Goal: Task Accomplishment & Management: Manage account settings

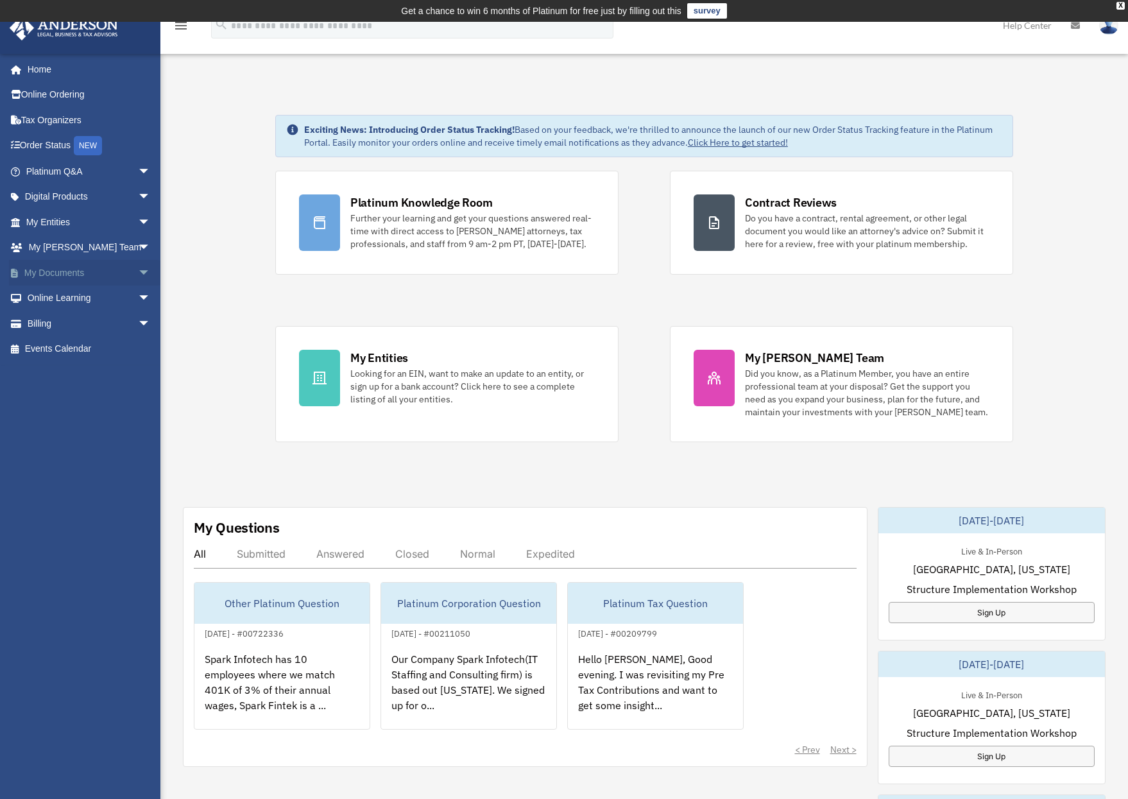
click at [67, 274] on link "My Documents arrow_drop_down" at bounding box center [89, 273] width 161 height 26
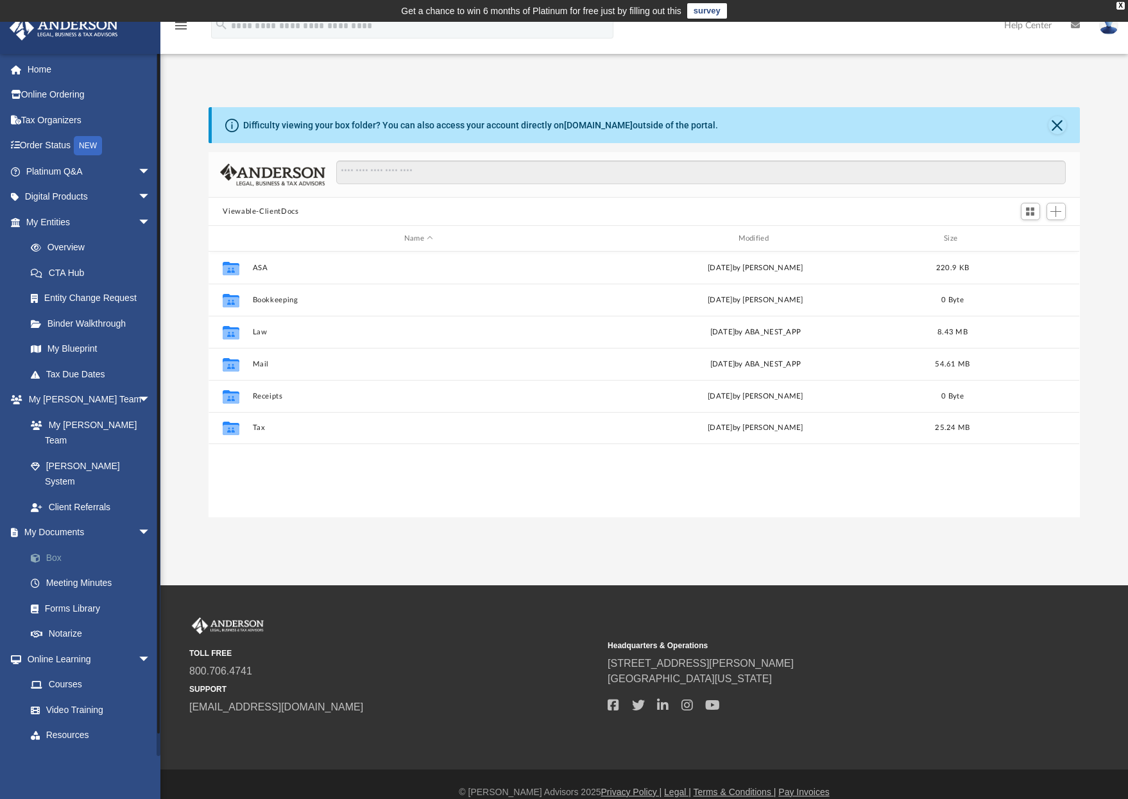
scroll to position [282, 861]
click at [78, 545] on link "Box" at bounding box center [94, 558] width 152 height 26
click at [65, 545] on link "Box" at bounding box center [94, 558] width 152 height 26
click at [54, 545] on link "Box" at bounding box center [94, 558] width 152 height 26
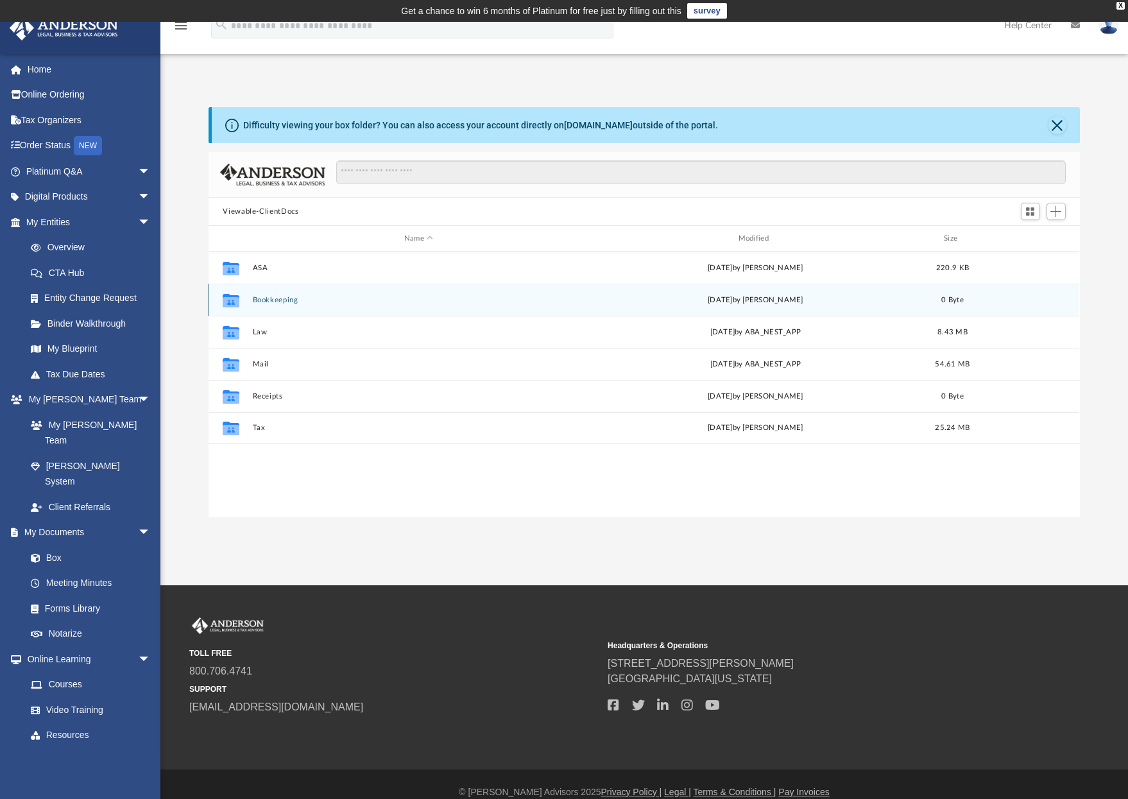
click at [280, 305] on div "Collaborated Folder Bookkeeping [DATE] by [PERSON_NAME] 0 Byte" at bounding box center [644, 300] width 871 height 32
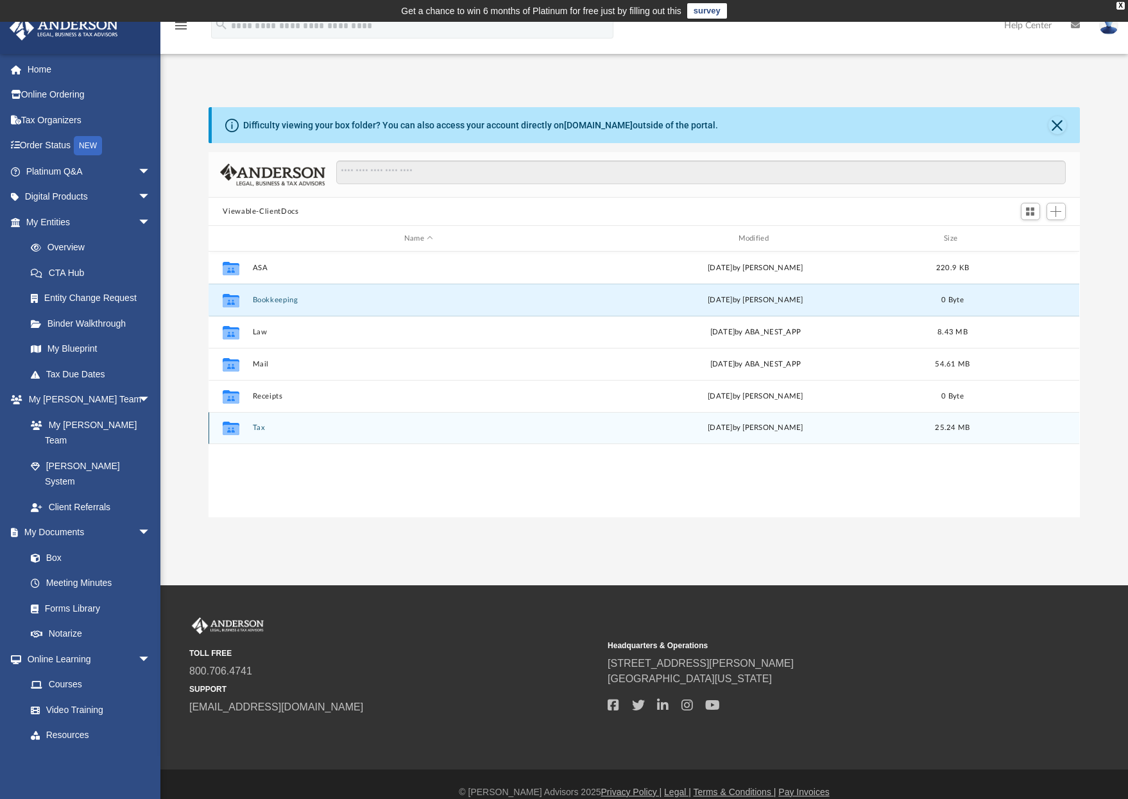
click at [257, 430] on button "Tax" at bounding box center [419, 427] width 332 height 8
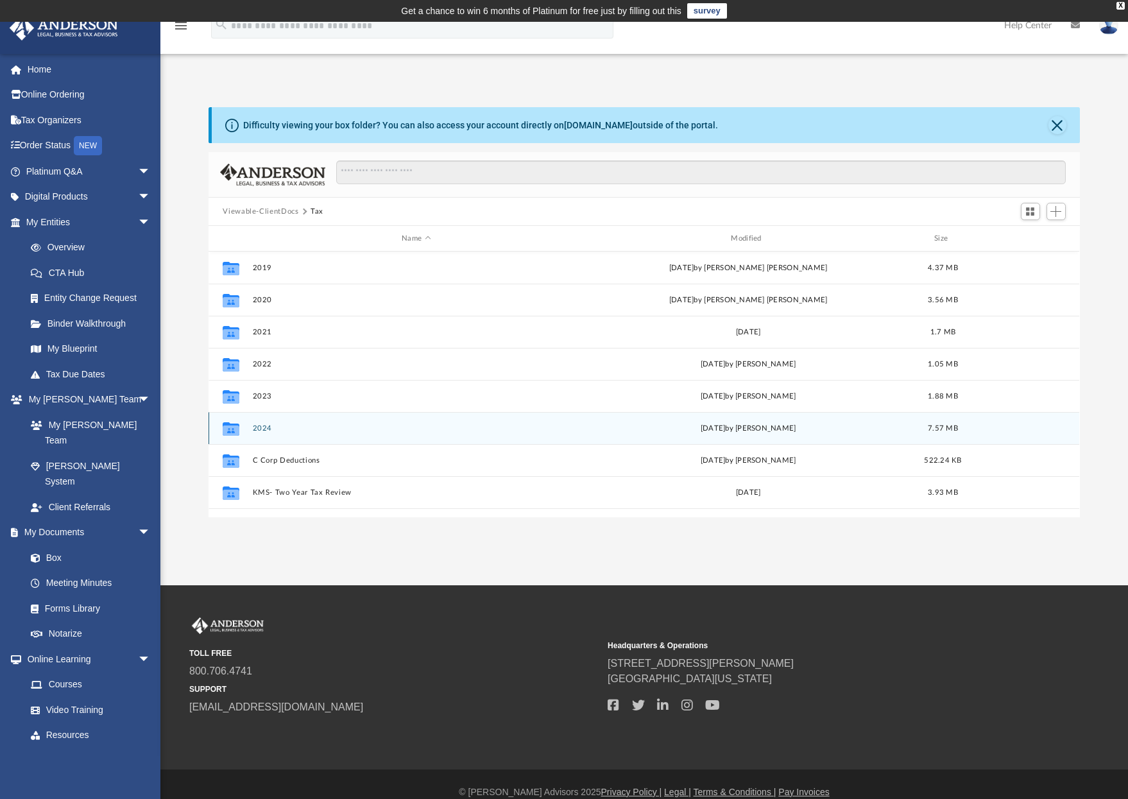
click at [257, 430] on button "2024" at bounding box center [416, 428] width 327 height 8
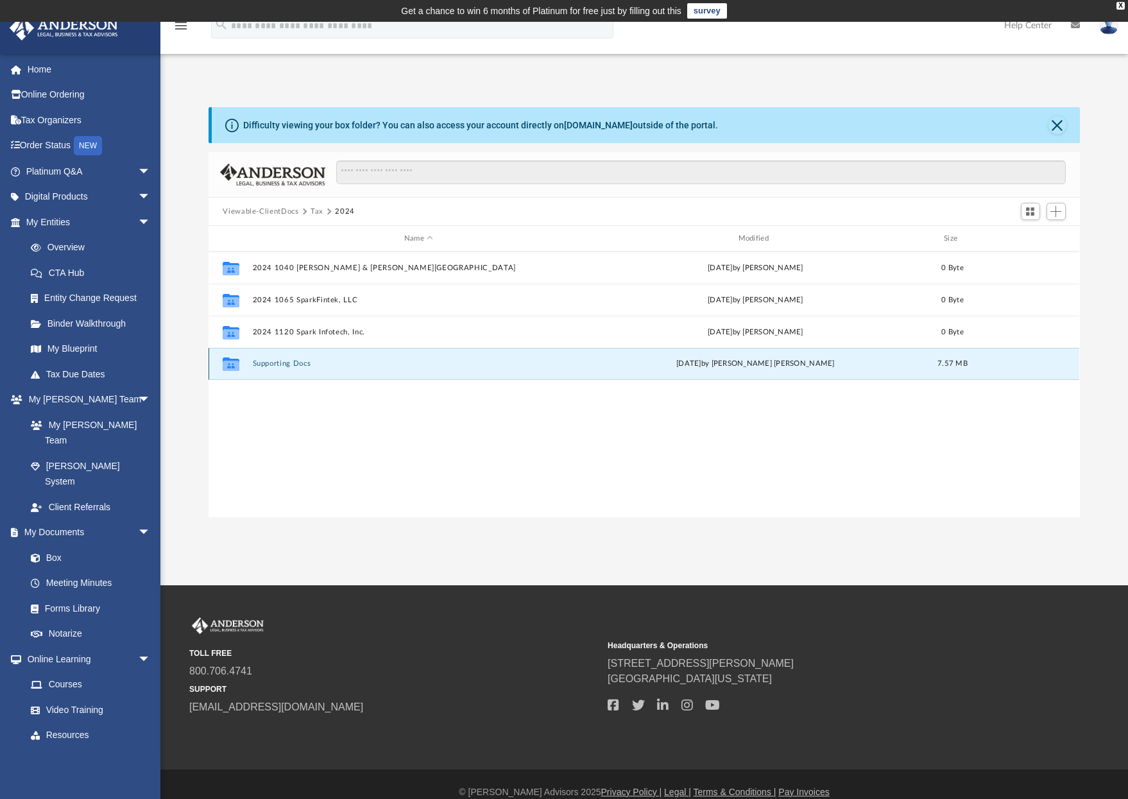
click at [287, 364] on button "Supporting Docs" at bounding box center [419, 363] width 332 height 8
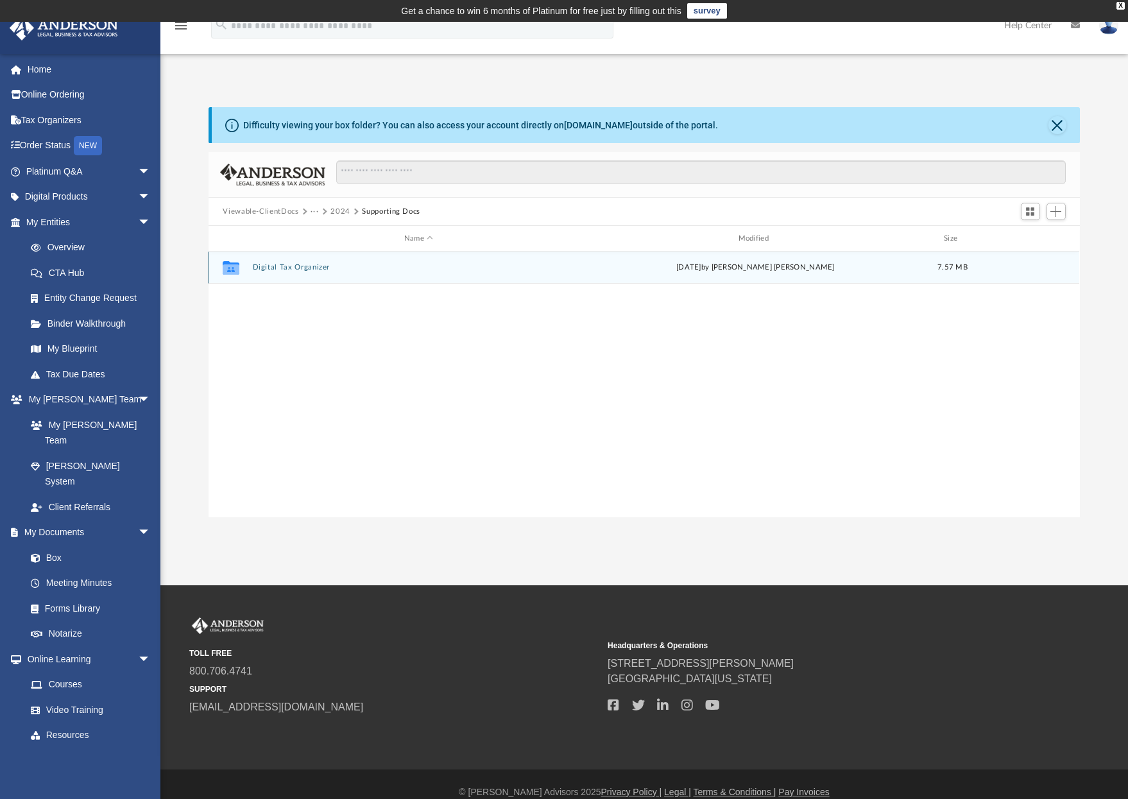
click at [279, 269] on button "Digital Tax Organizer" at bounding box center [419, 267] width 332 height 8
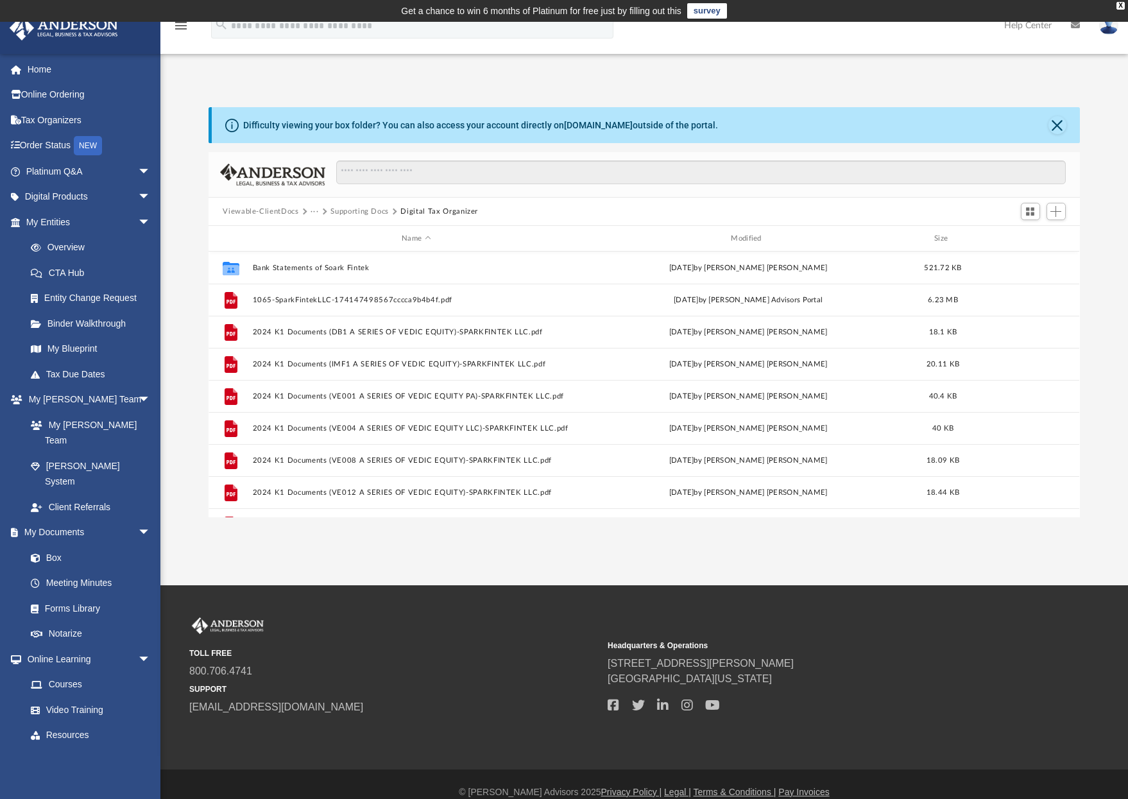
click at [356, 212] on button "Supporting Docs" at bounding box center [359, 212] width 58 height 12
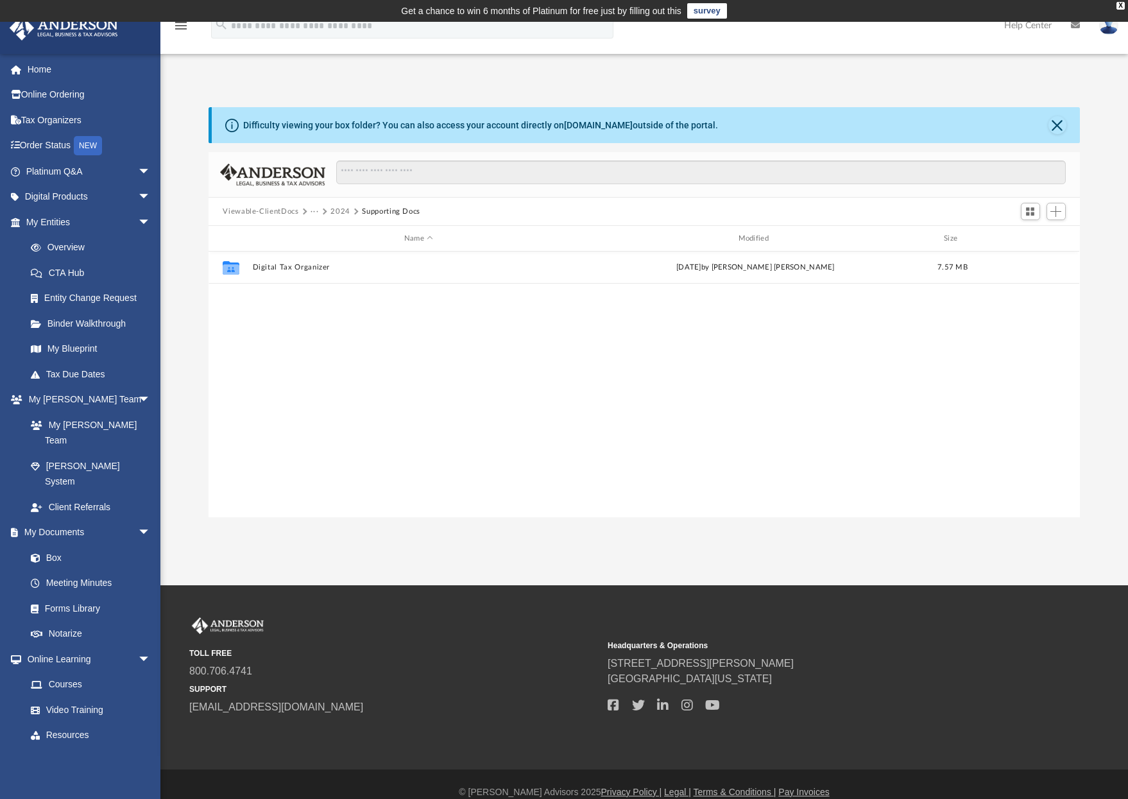
click at [343, 210] on button "2024" at bounding box center [340, 212] width 20 height 12
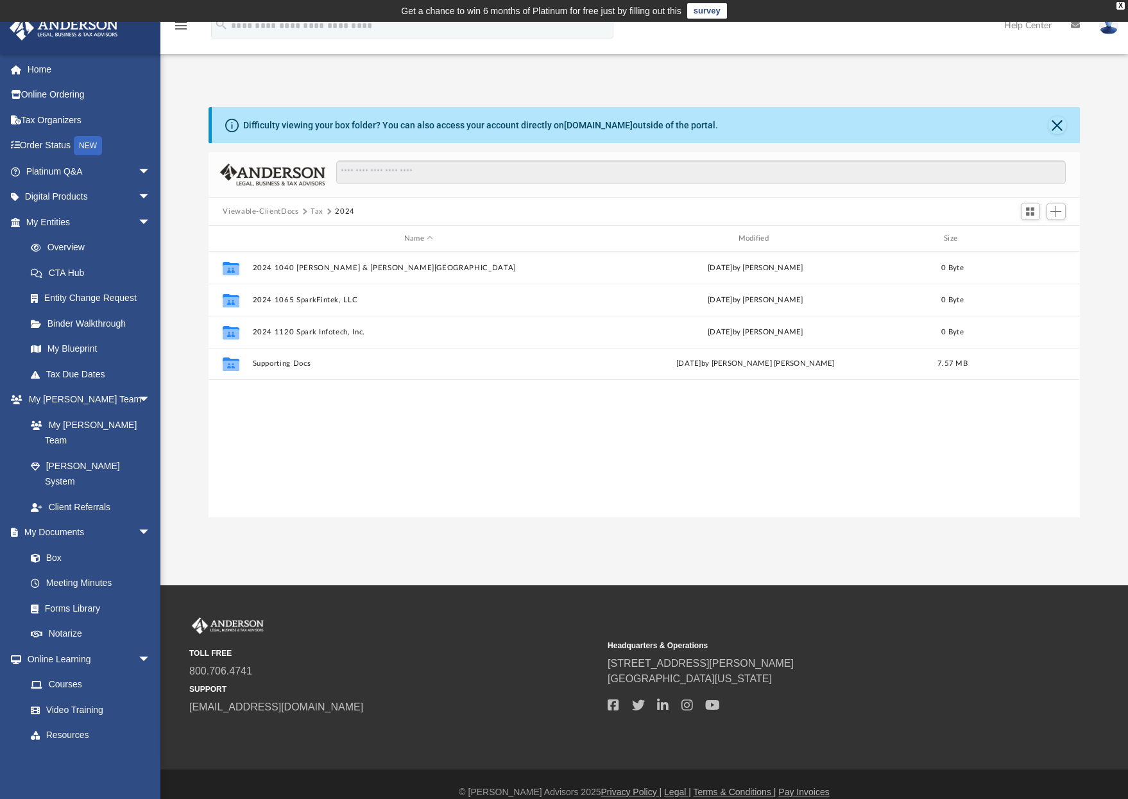
click at [316, 210] on button "Tax" at bounding box center [317, 212] width 13 height 12
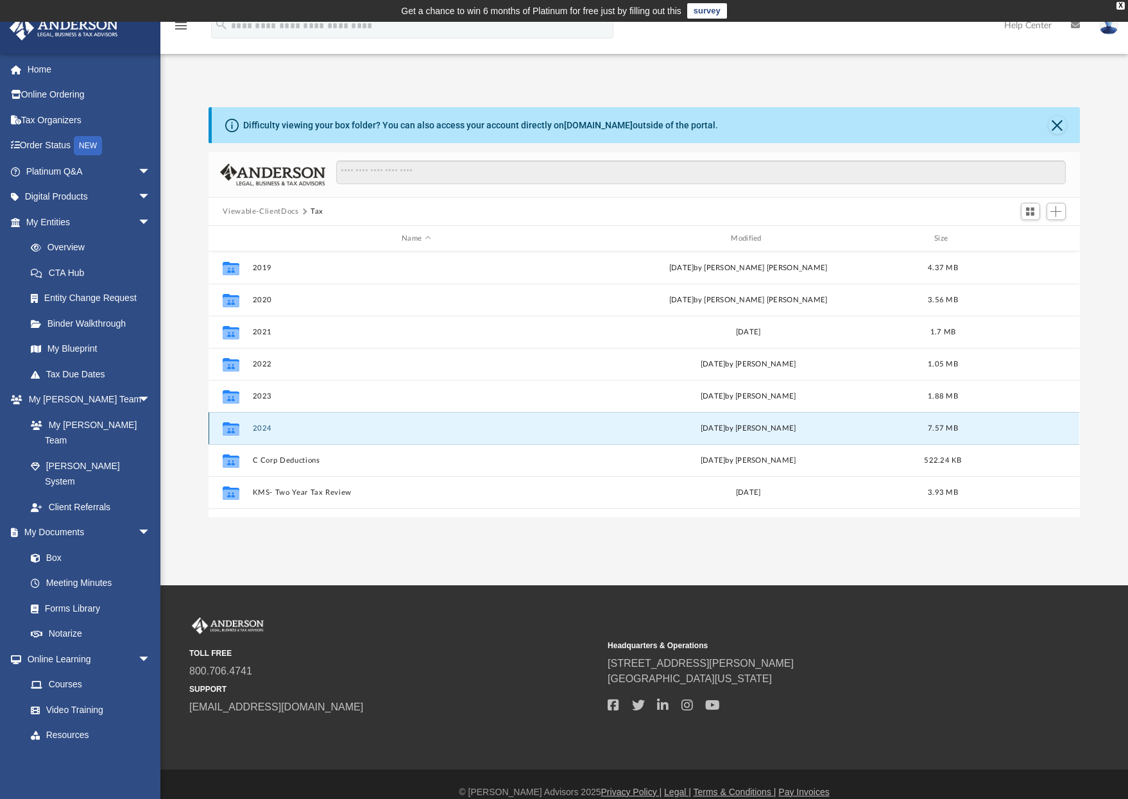
click at [260, 429] on button "2024" at bounding box center [416, 428] width 327 height 8
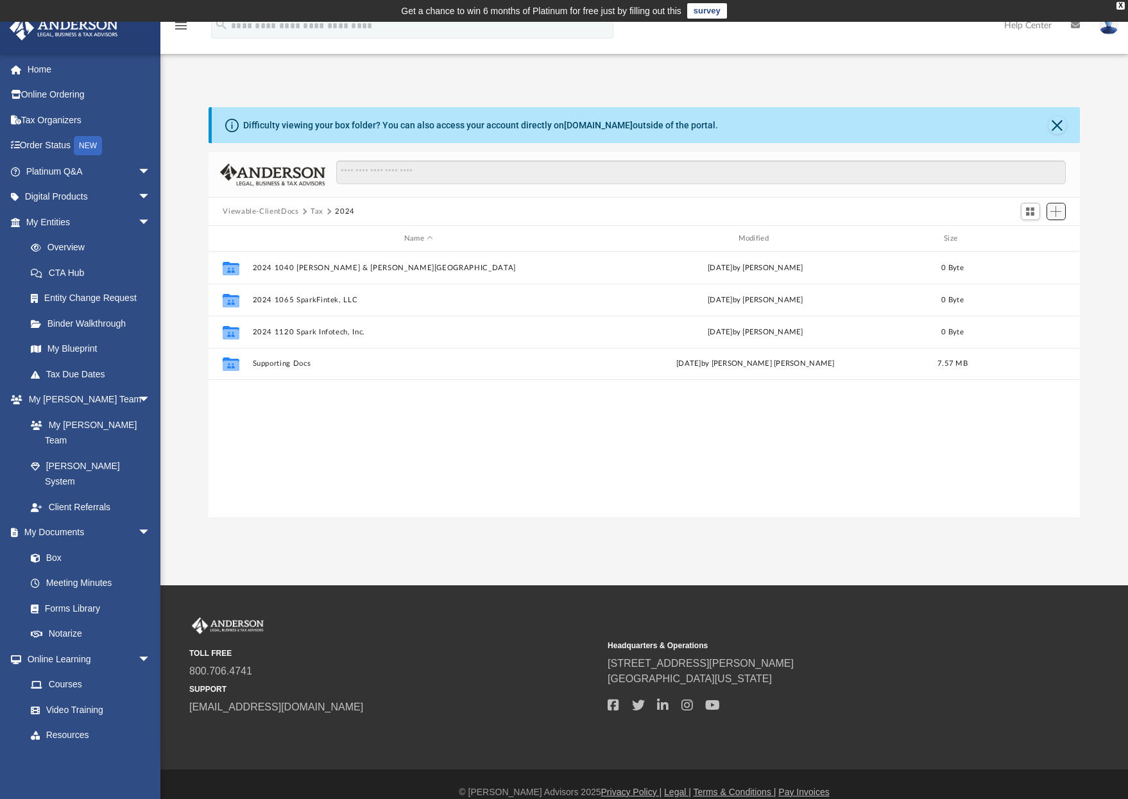
click at [1057, 212] on span "Add" at bounding box center [1055, 211] width 11 height 11
click at [1041, 260] on li "New Folder" at bounding box center [1038, 256] width 41 height 13
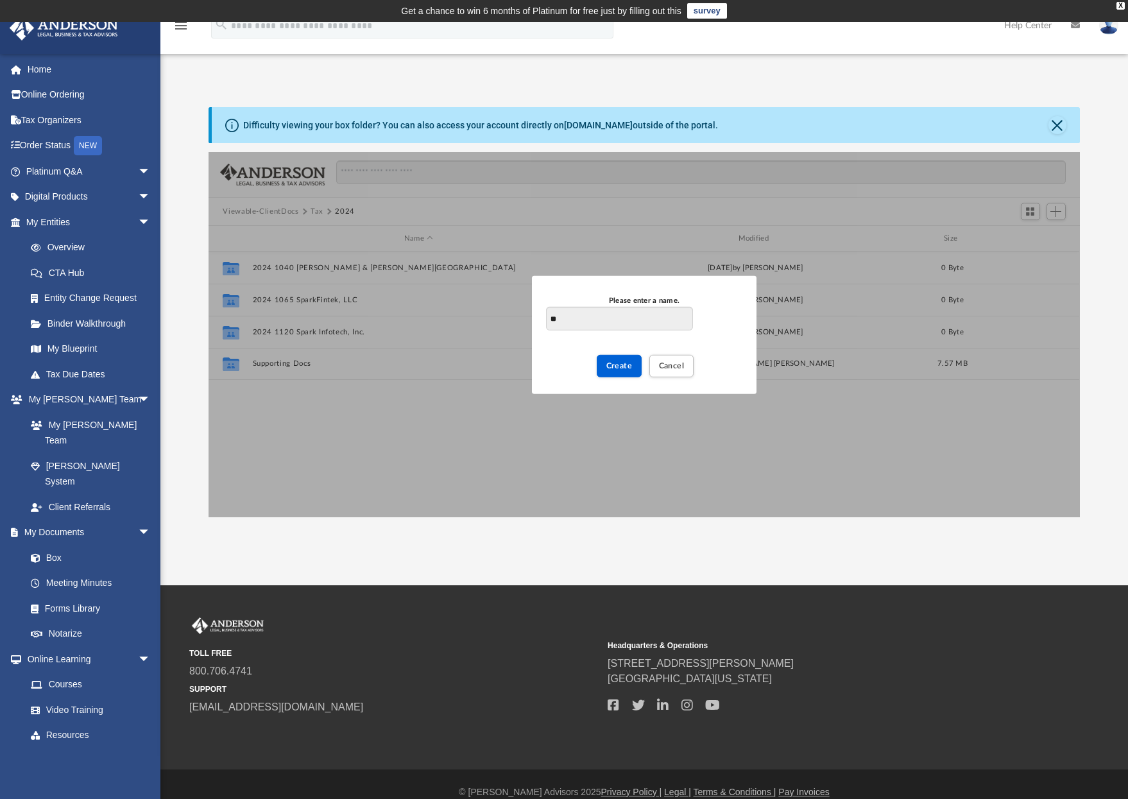
type input "*"
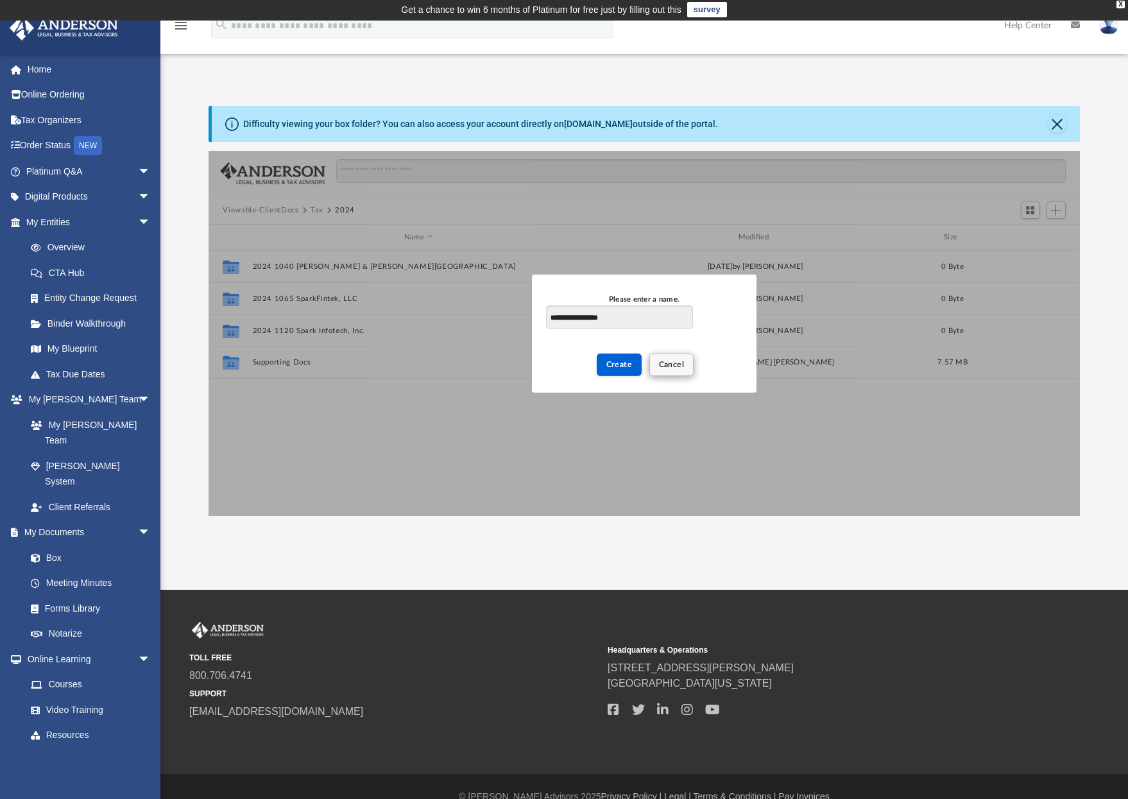
type input "**********"
click at [688, 364] on button "Cancel" at bounding box center [671, 364] width 45 height 22
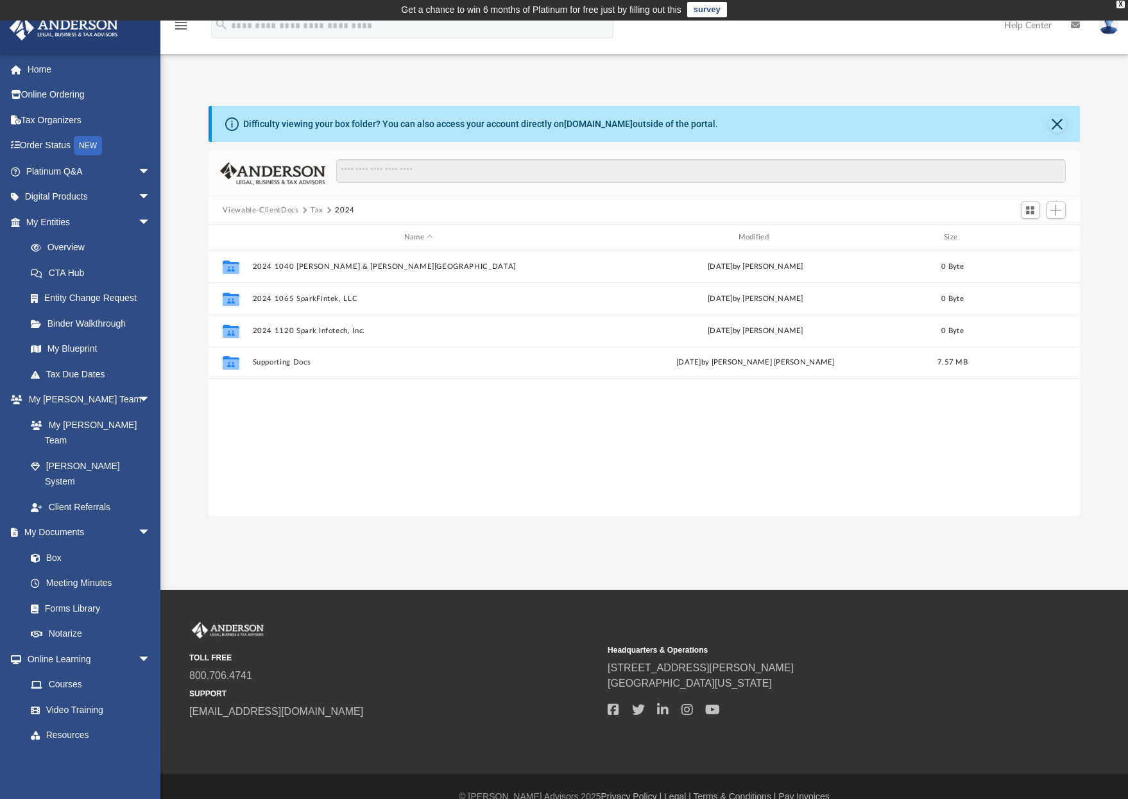
click at [315, 212] on button "Tax" at bounding box center [317, 211] width 13 height 12
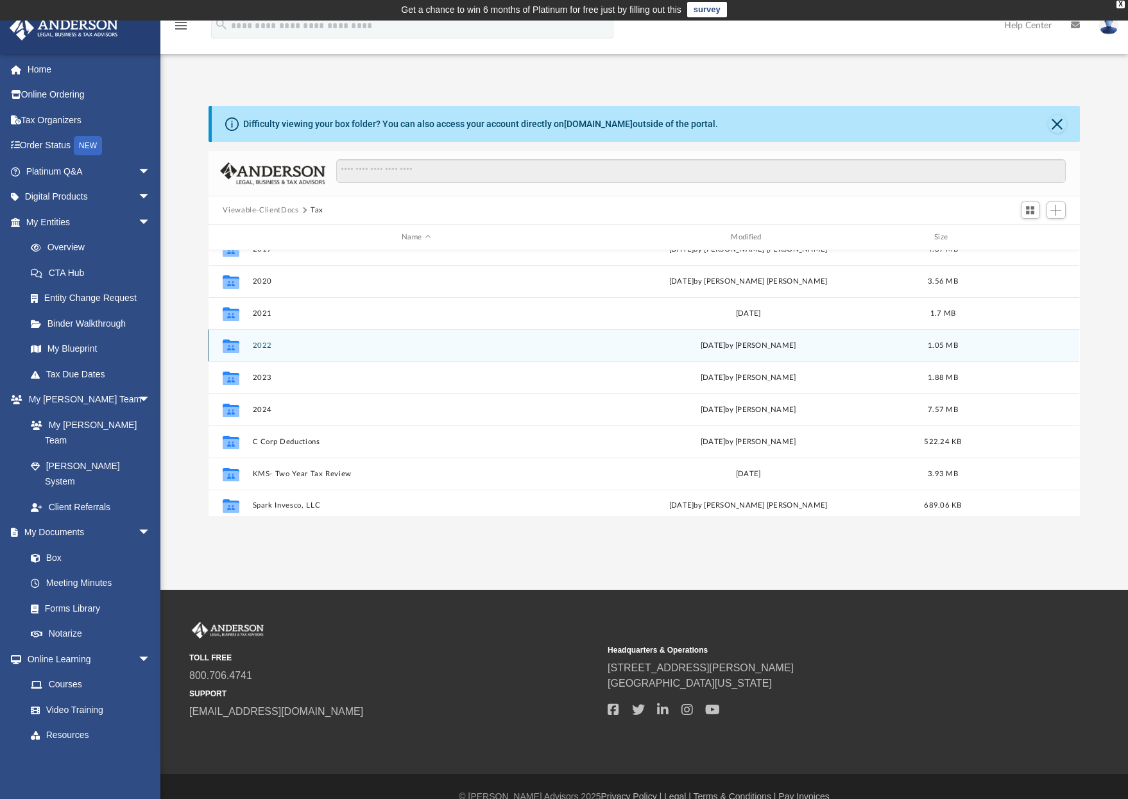
scroll to position [23, 0]
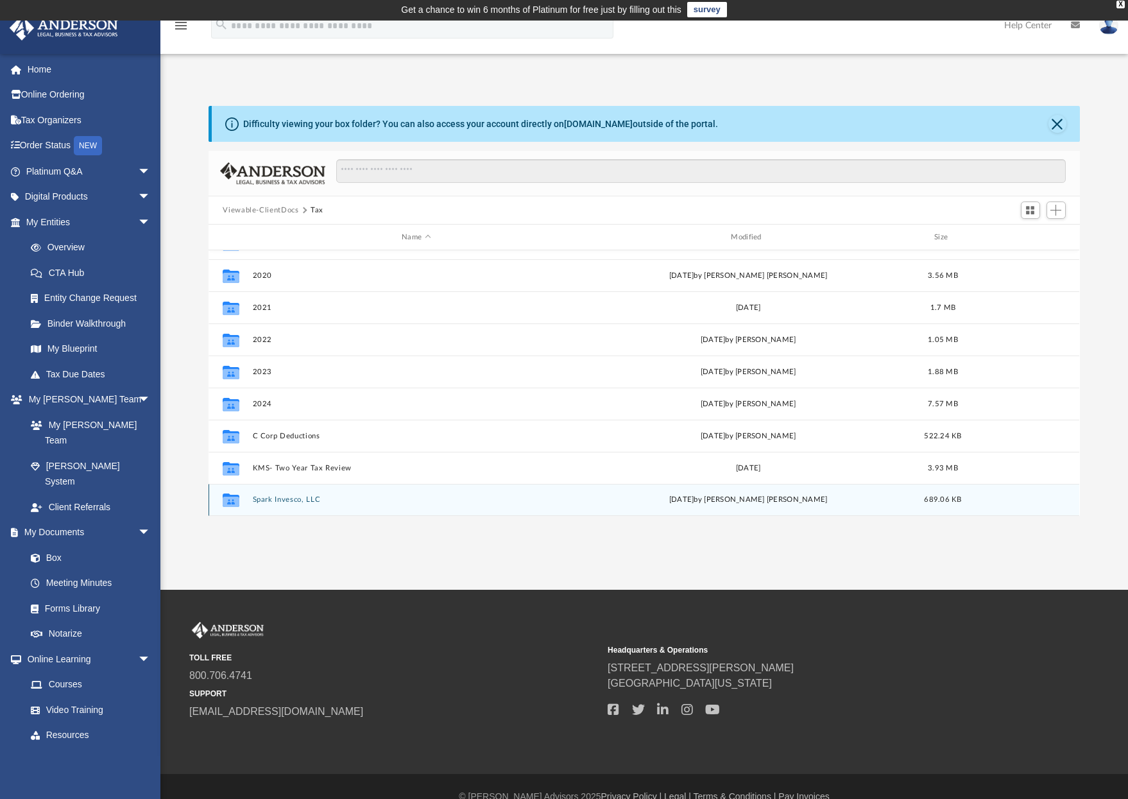
click at [281, 500] on button "Spark Invesco, LLC" at bounding box center [416, 499] width 327 height 8
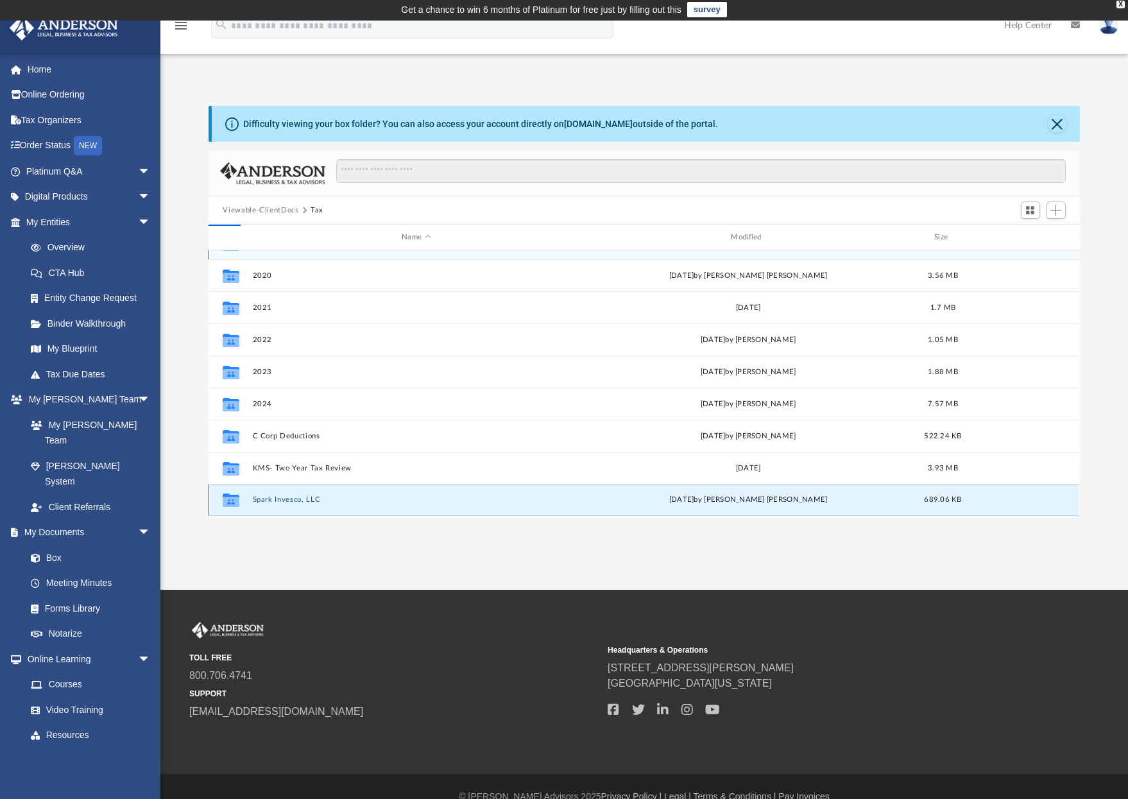
scroll to position [0, 0]
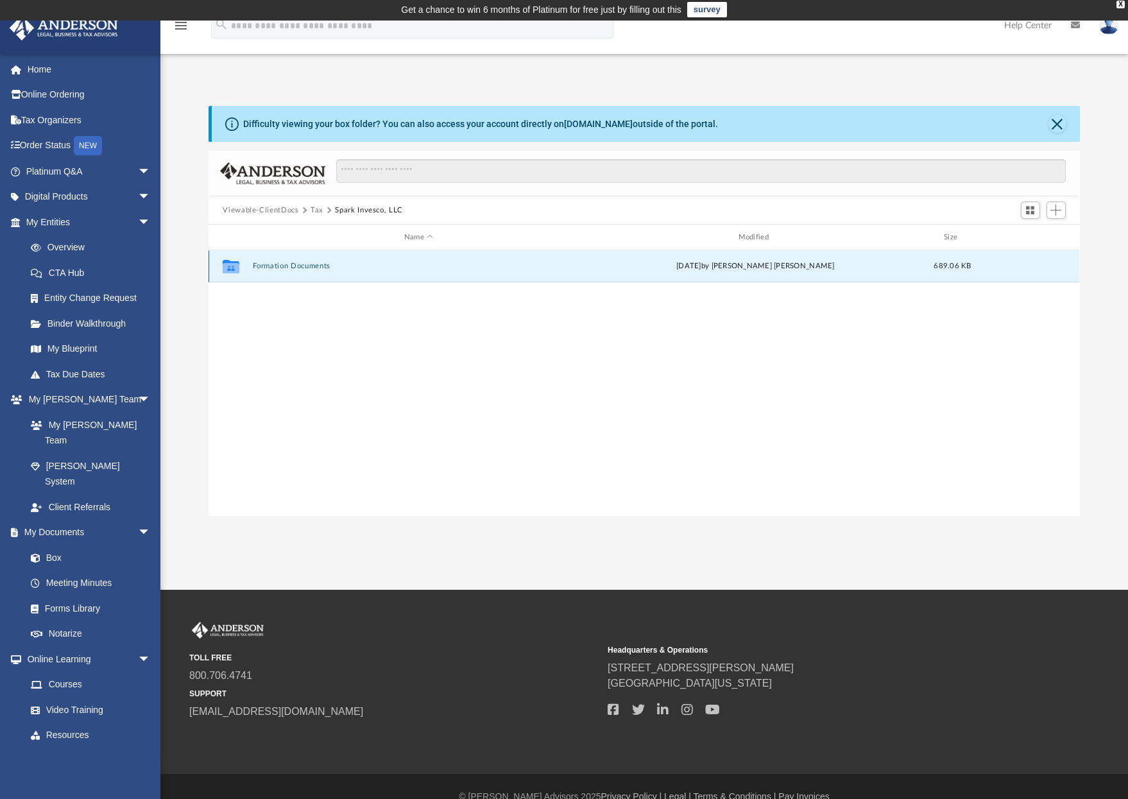
click at [297, 266] on button "Formation Documents" at bounding box center [419, 266] width 332 height 8
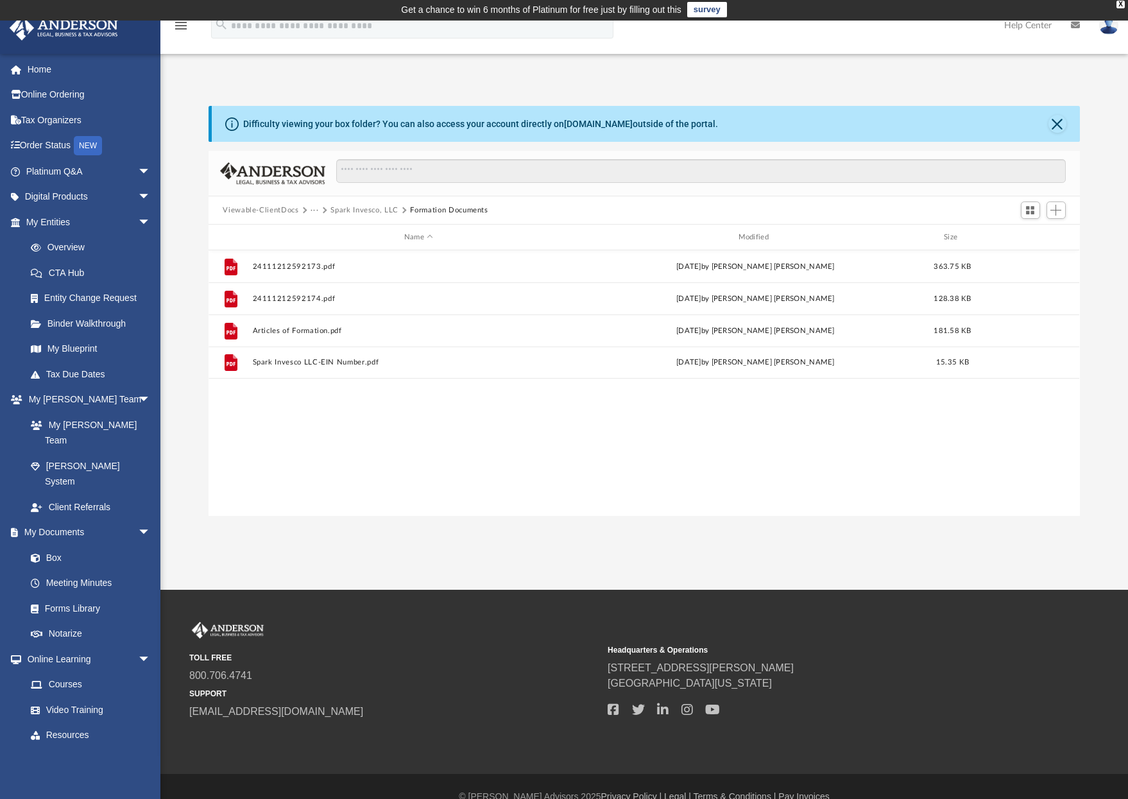
click at [374, 210] on button "Spark Invesco, LLC" at bounding box center [364, 211] width 68 height 12
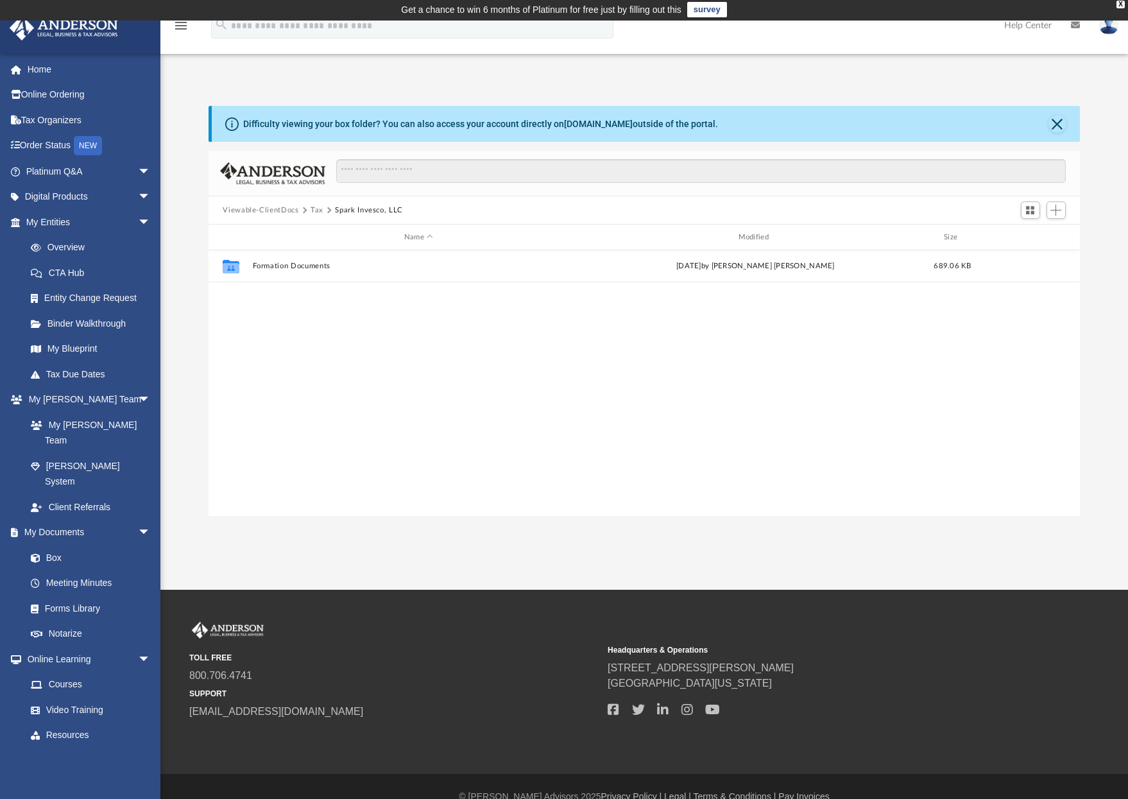
click at [316, 210] on button "Tax" at bounding box center [317, 211] width 13 height 12
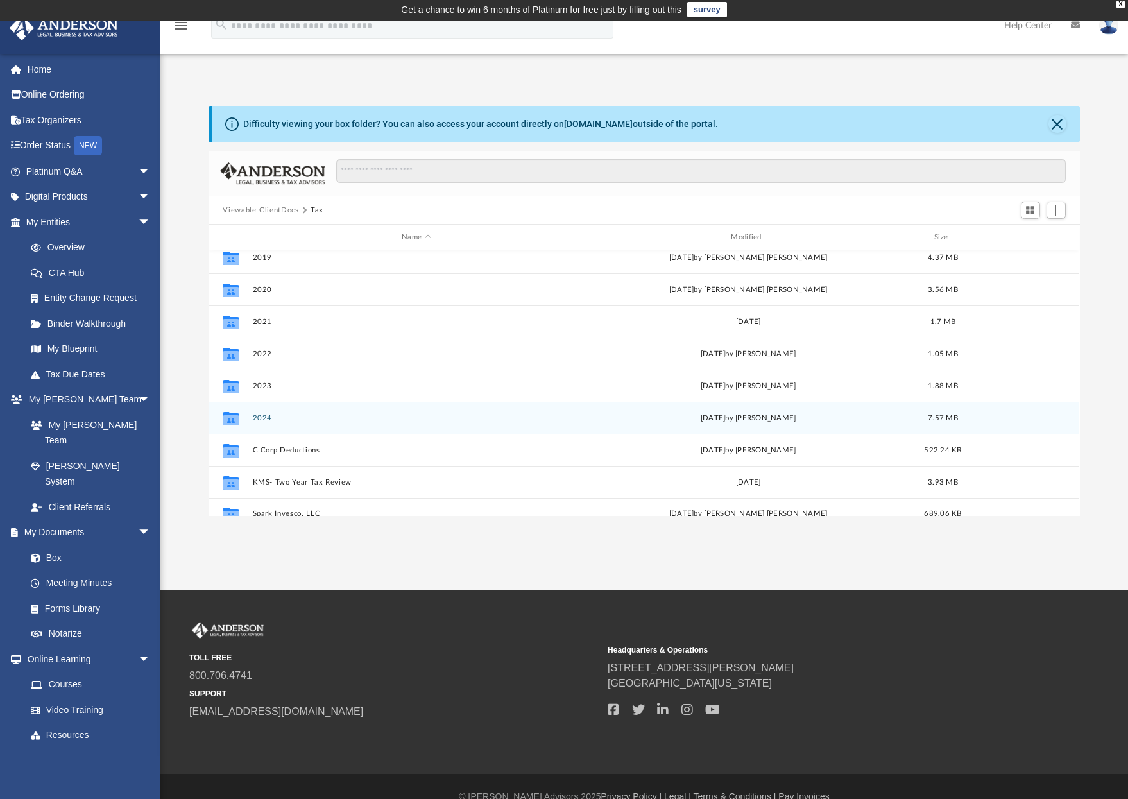
scroll to position [23, 0]
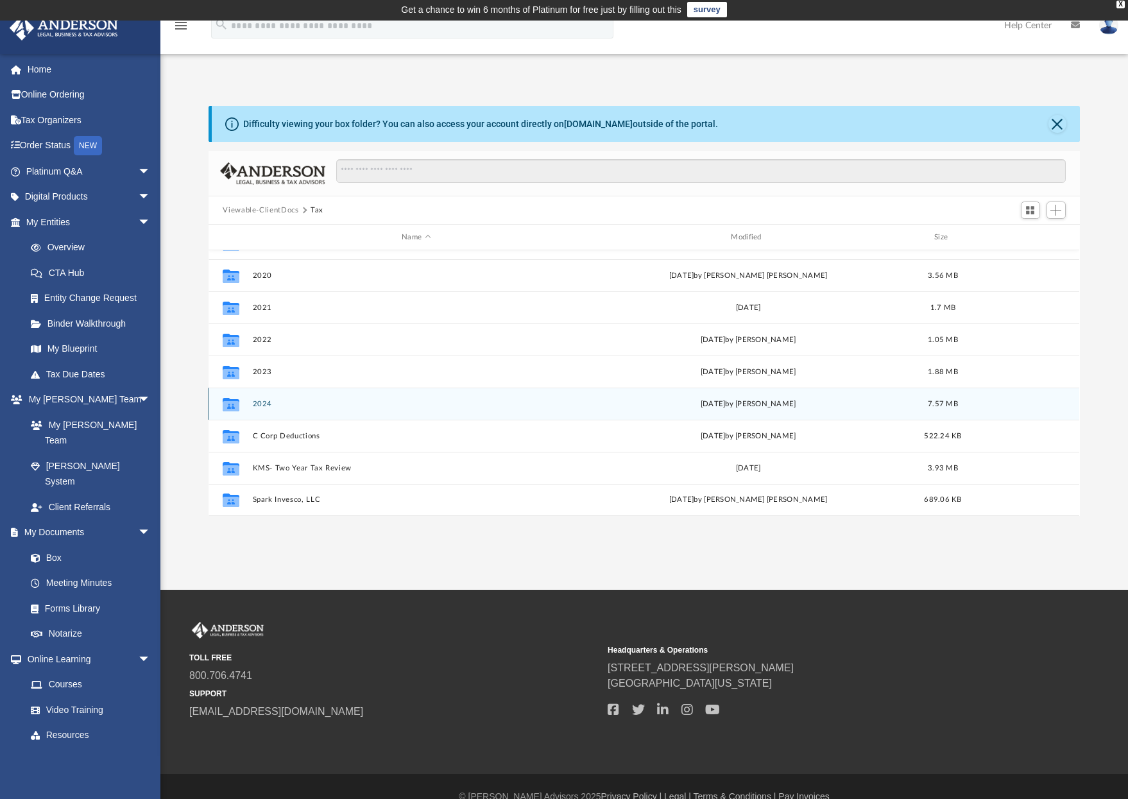
click at [260, 407] on button "2024" at bounding box center [416, 404] width 327 height 8
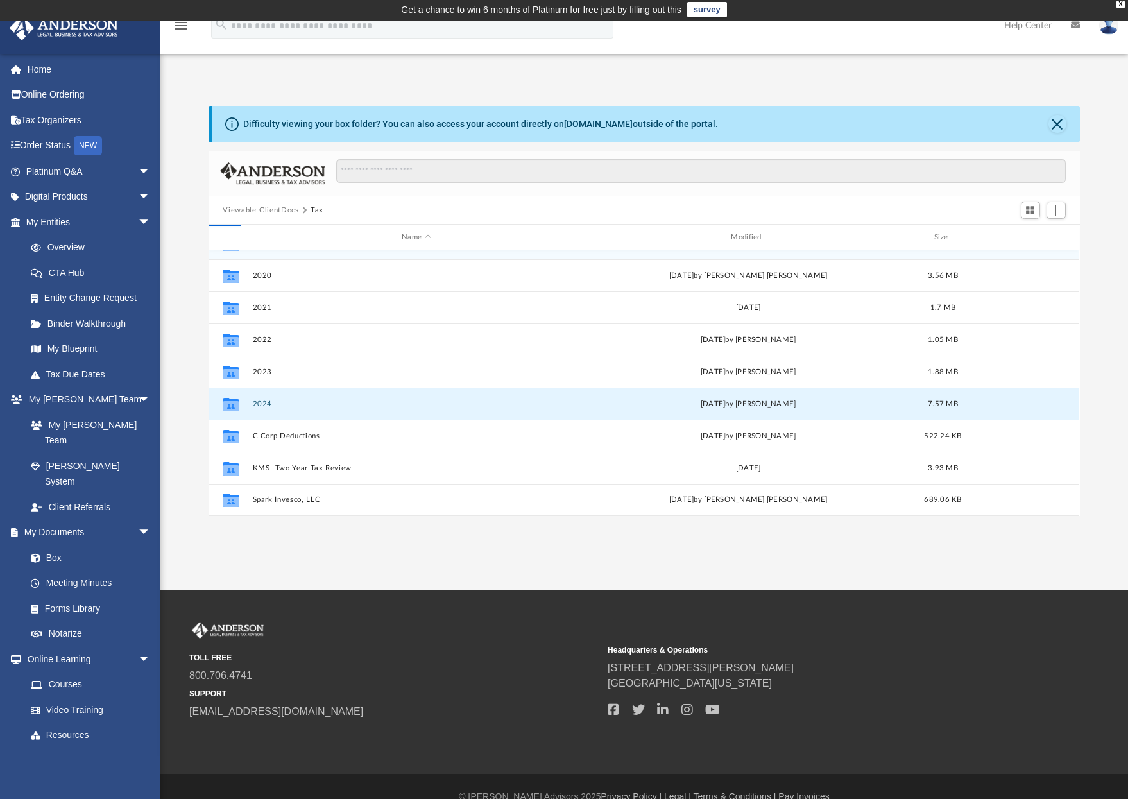
scroll to position [0, 0]
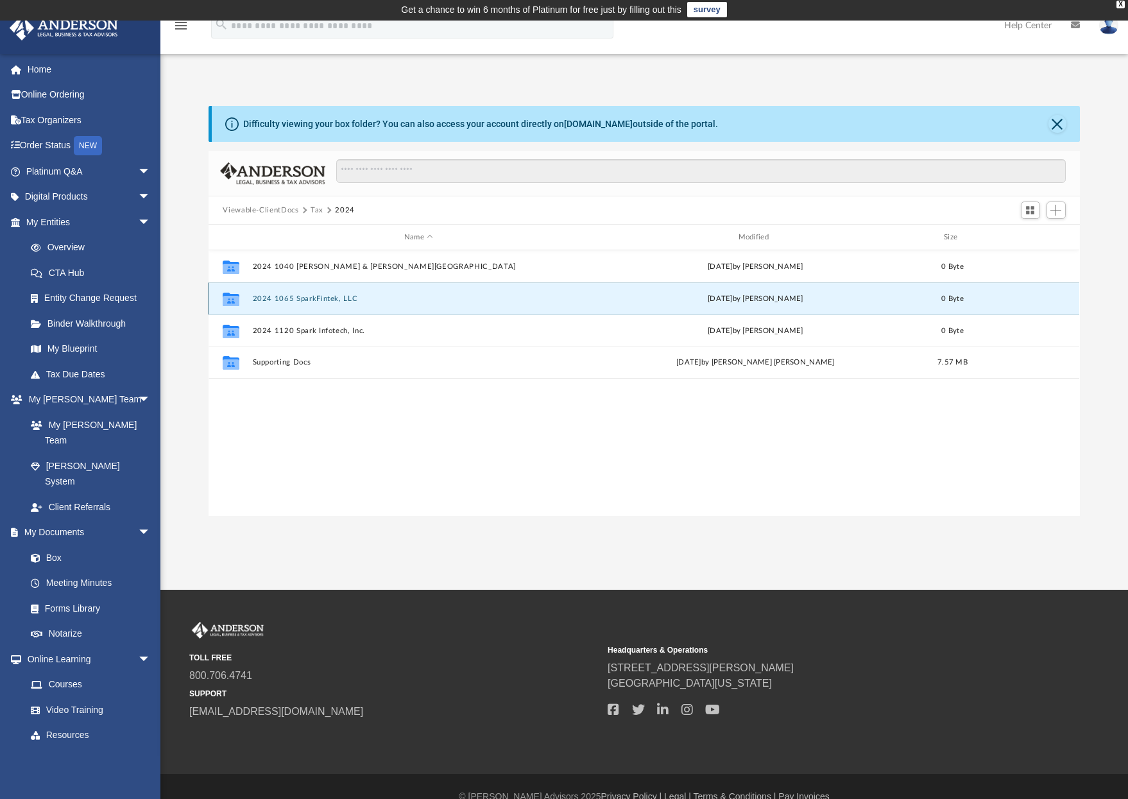
click at [300, 295] on button "2024 1065 SparkFintek, LLC" at bounding box center [419, 298] width 332 height 8
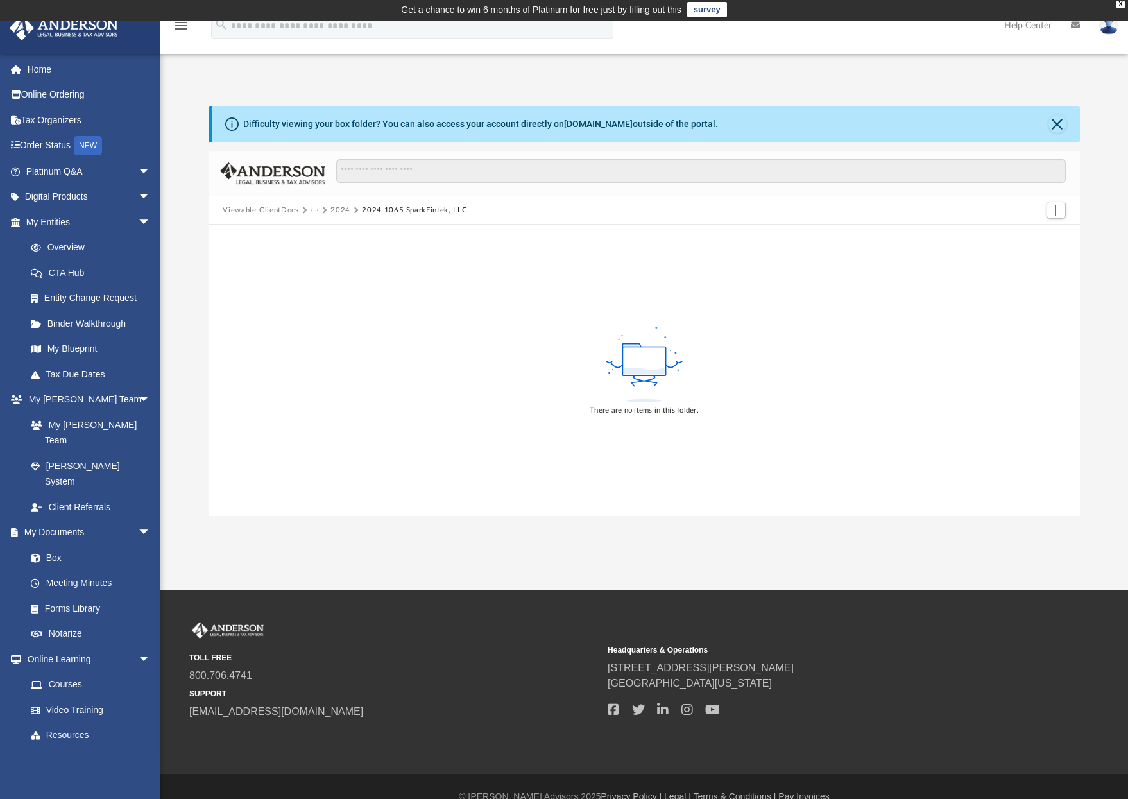
click at [337, 209] on button "2024" at bounding box center [340, 211] width 20 height 12
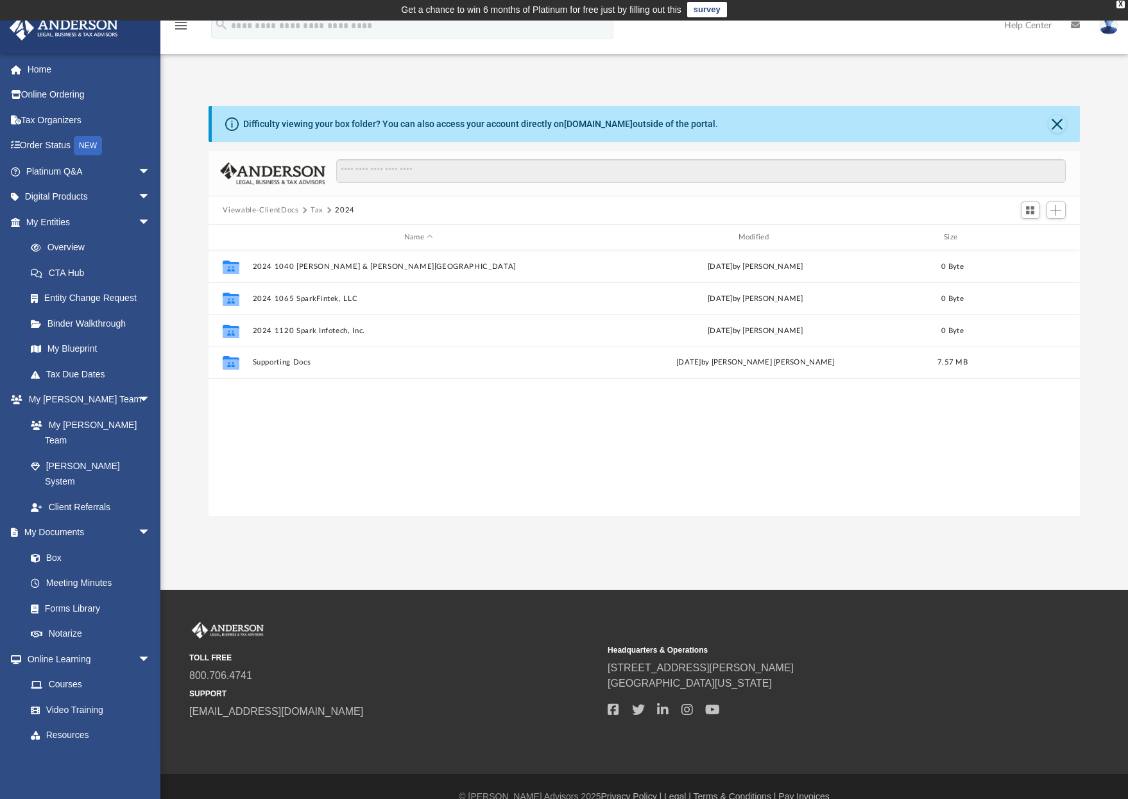
scroll to position [282, 861]
click at [274, 212] on button "Viewable-ClientDocs" at bounding box center [261, 211] width 76 height 12
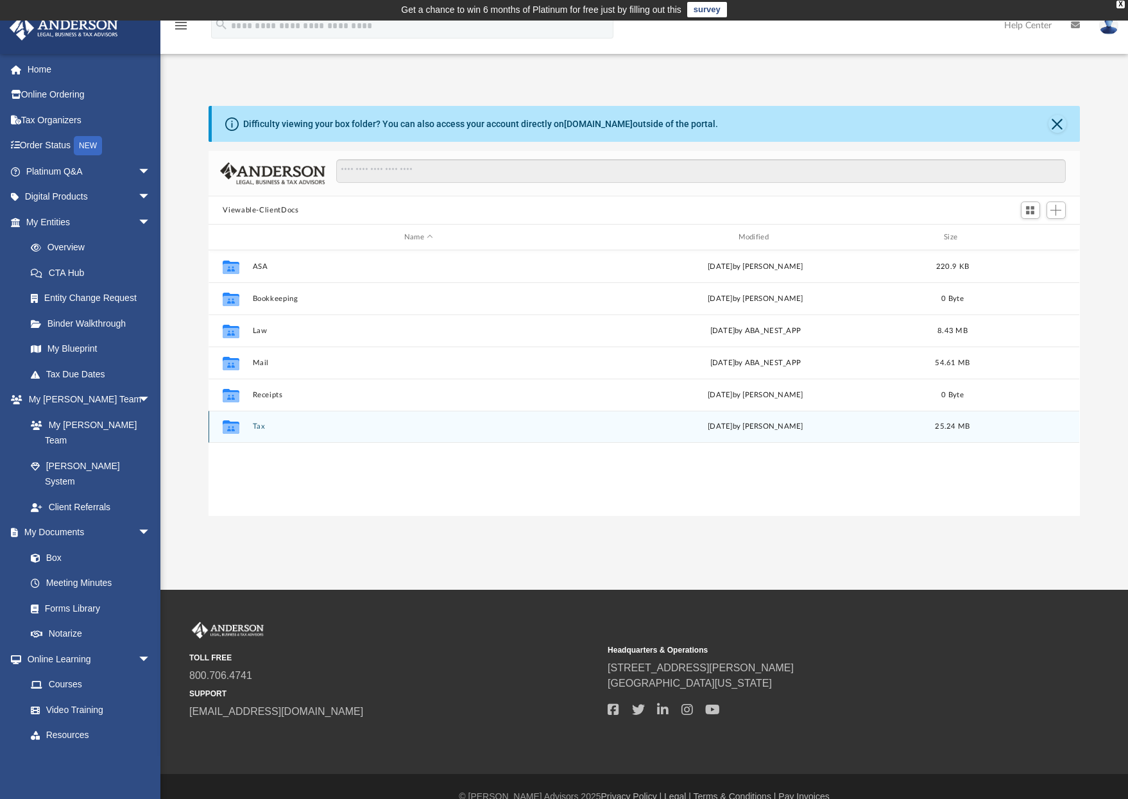
click at [261, 430] on button "Tax" at bounding box center [419, 426] width 332 height 8
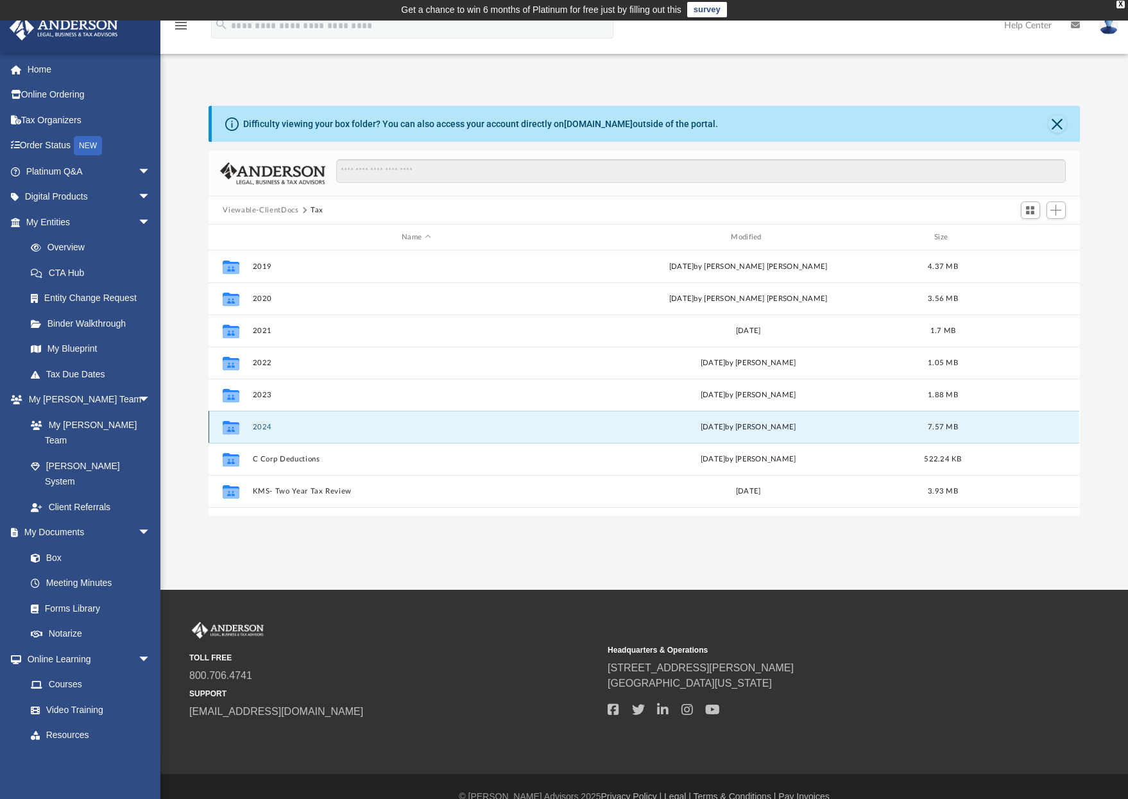
click at [266, 427] on button "2024" at bounding box center [416, 427] width 327 height 8
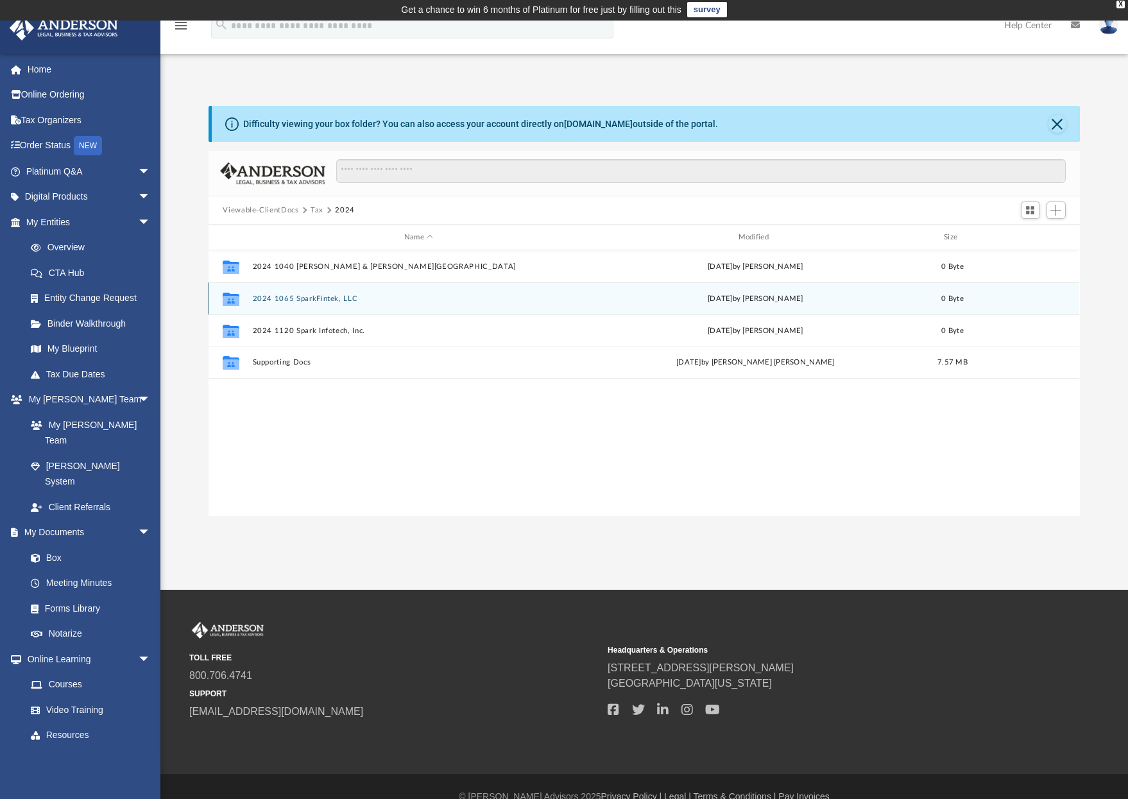
click at [305, 299] on button "2024 1065 SparkFintek, LLC" at bounding box center [419, 298] width 332 height 8
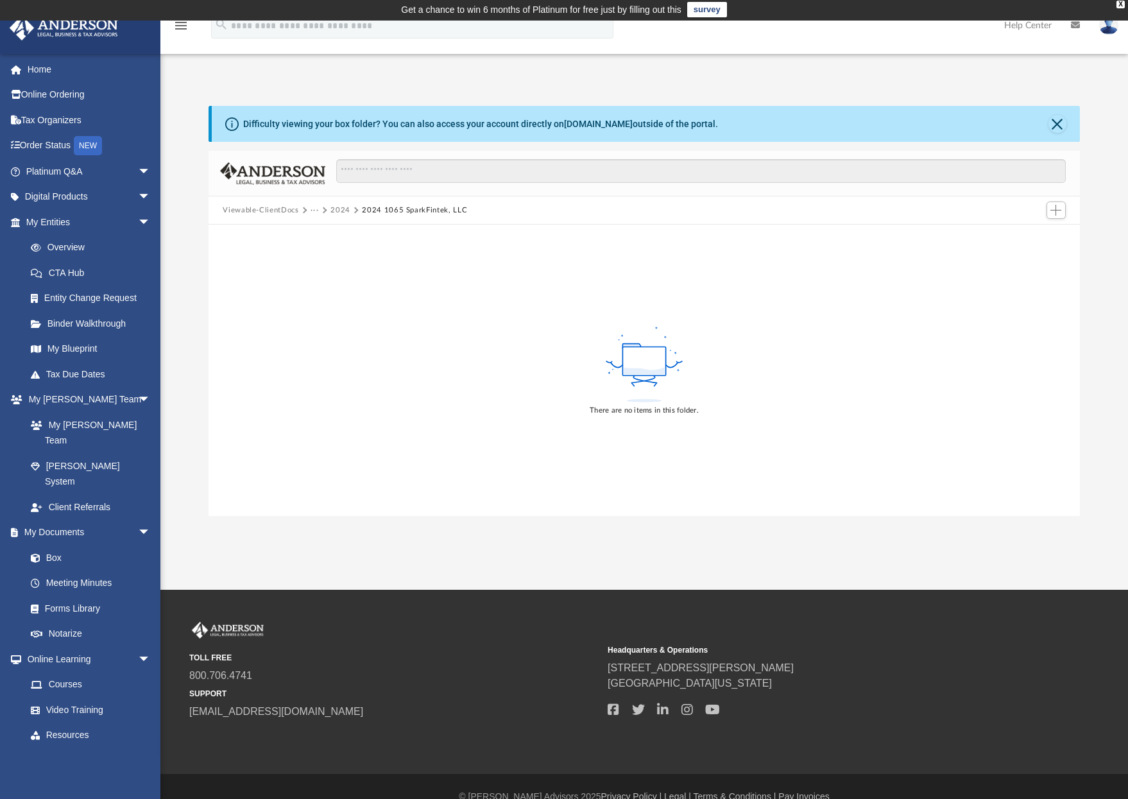
drag, startPoint x: 337, startPoint y: 201, endPoint x: 336, endPoint y: 211, distance: 9.6
click at [336, 205] on div "Viewable-ClientDocs ··· 2024 2024 1065 SparkFintek, LLC" at bounding box center [644, 210] width 871 height 28
click at [336, 211] on button "2024" at bounding box center [340, 211] width 20 height 12
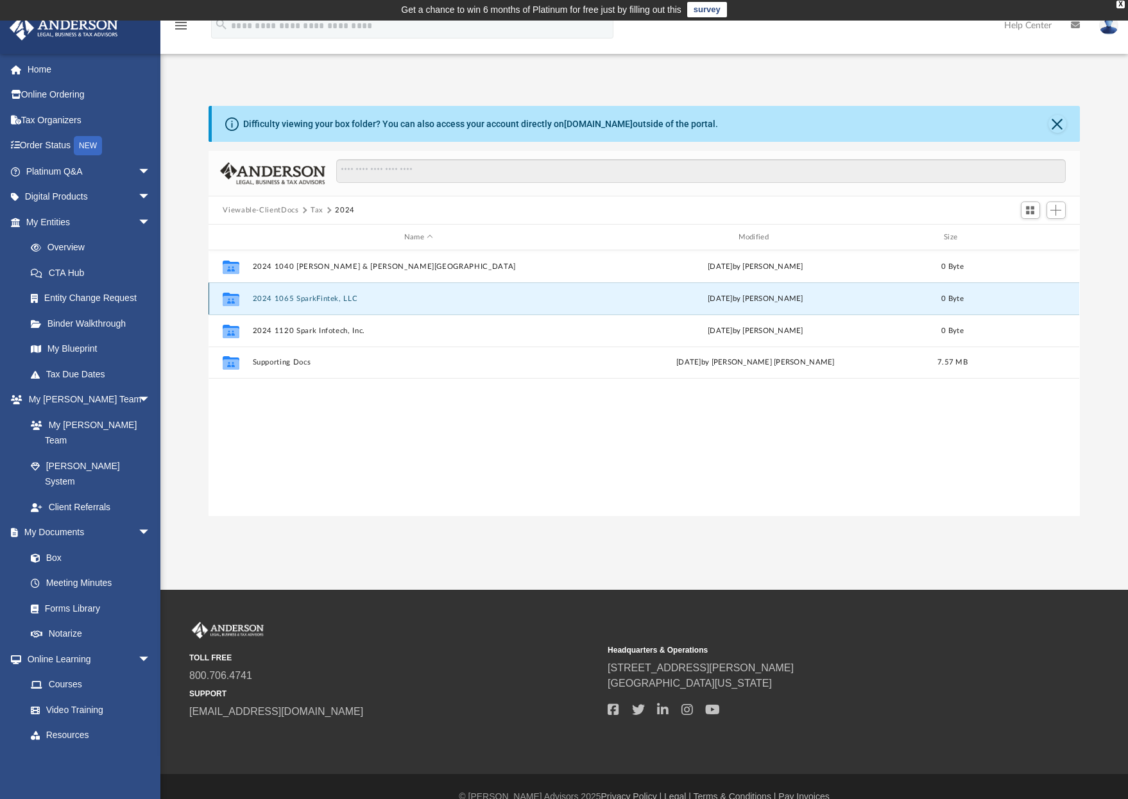
click at [289, 298] on button "2024 1065 SparkFintek, LLC" at bounding box center [419, 298] width 332 height 8
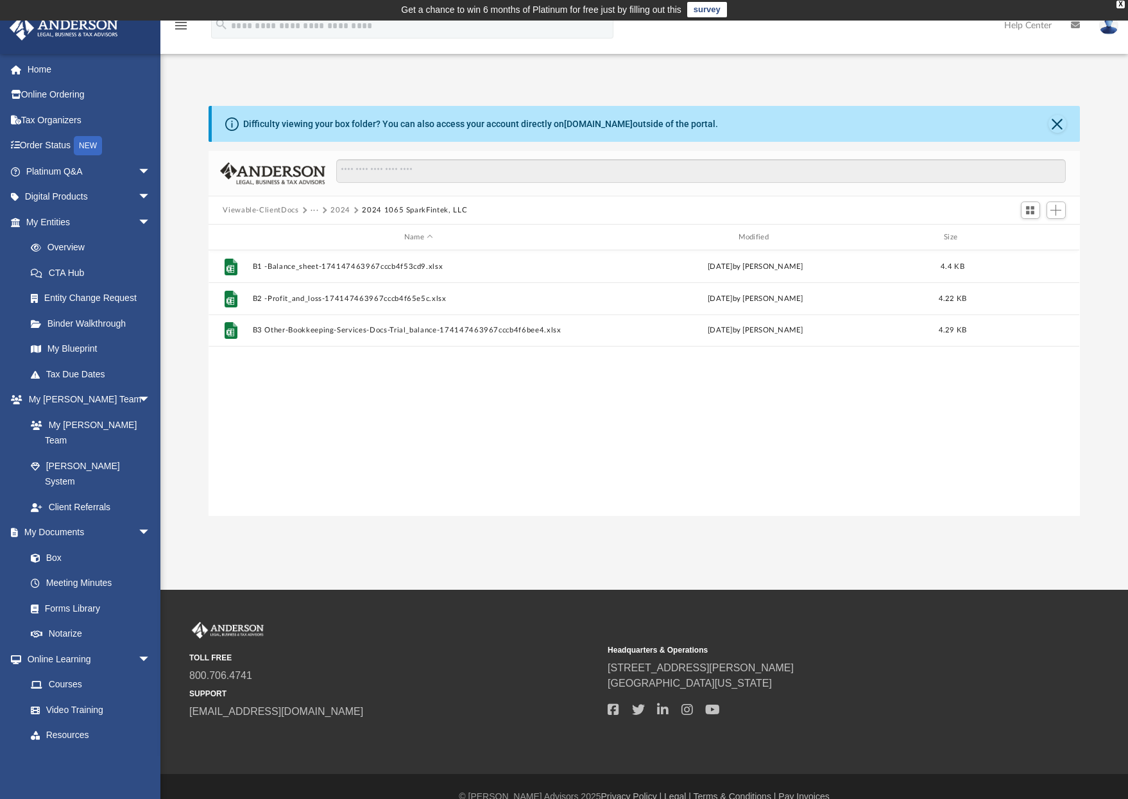
click at [325, 404] on div "File B1 -Balance_sheet-174147463967cccb4f53cd9.xlsx [DATE] by [PERSON_NAME] 4.4…" at bounding box center [644, 383] width 871 height 266
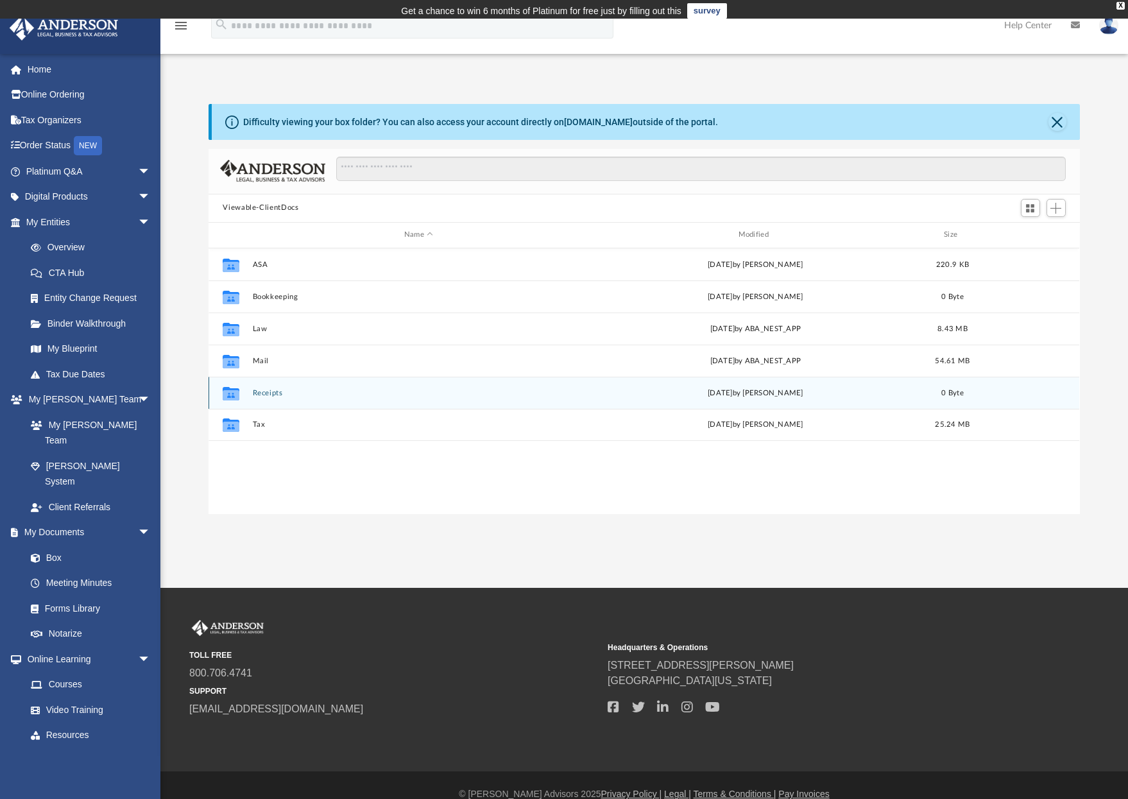
scroll to position [282, 861]
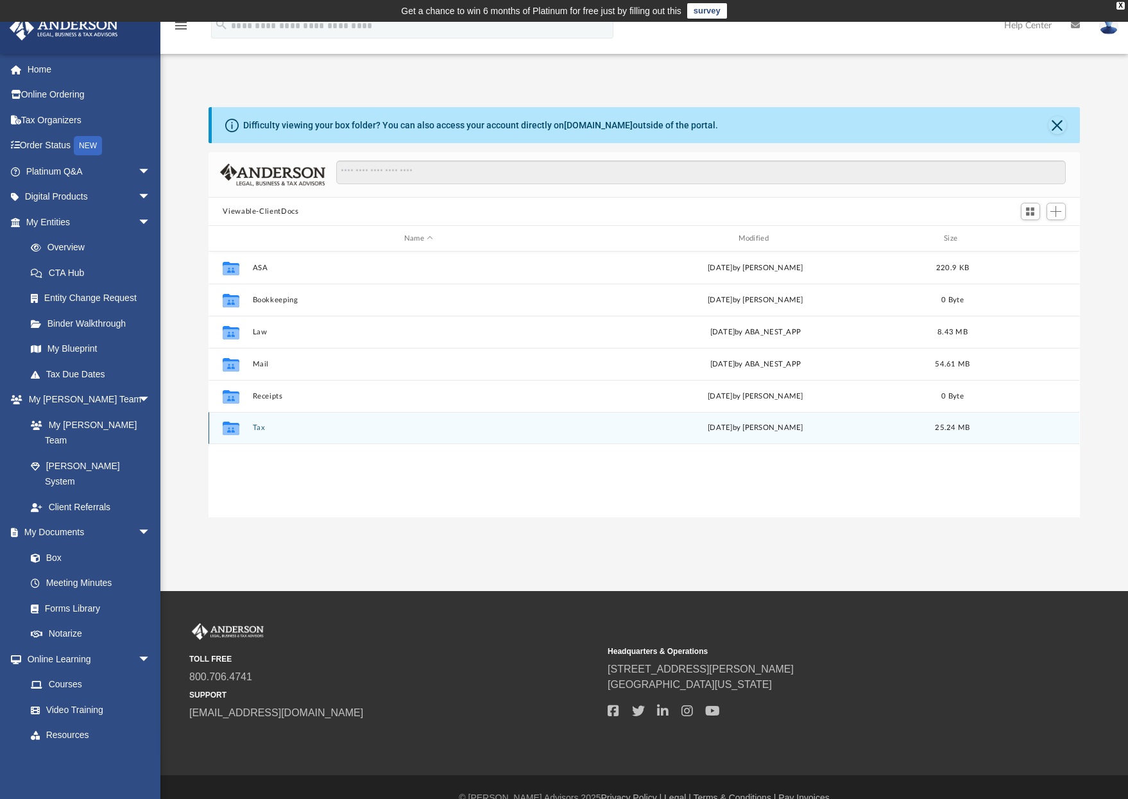
click at [258, 425] on button "Tax" at bounding box center [419, 427] width 332 height 8
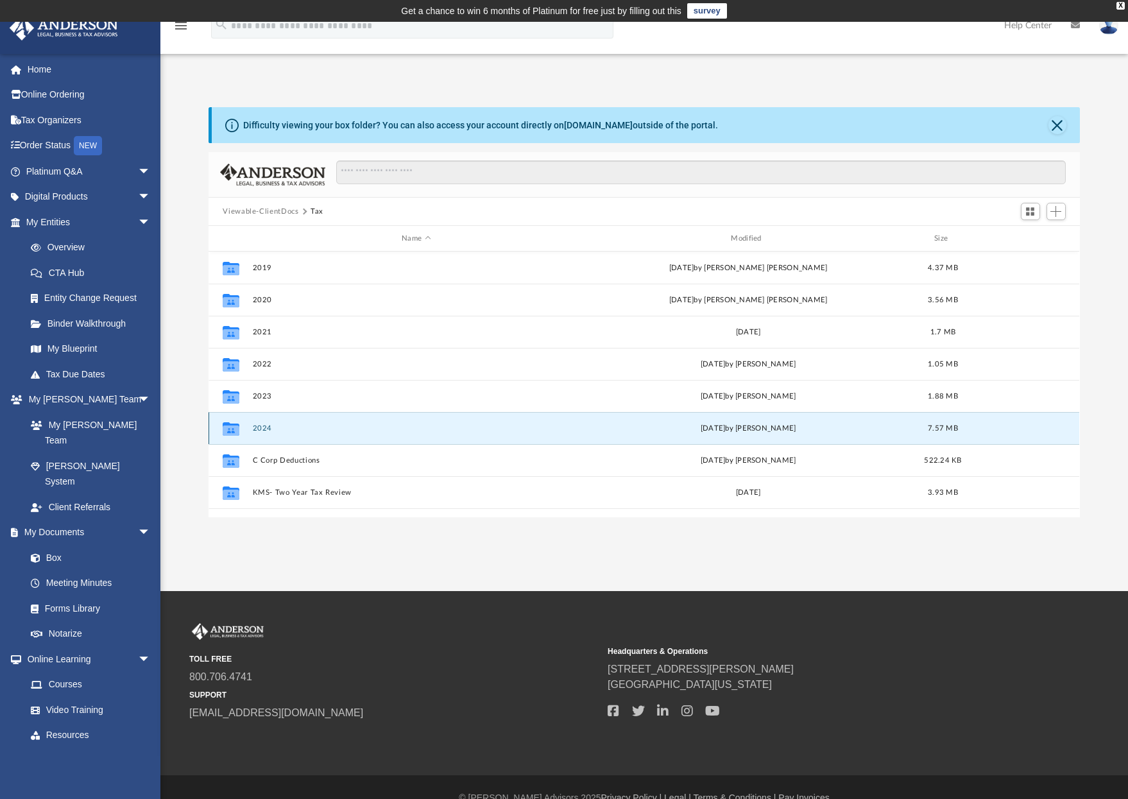
click at [267, 431] on button "2024" at bounding box center [416, 428] width 327 height 8
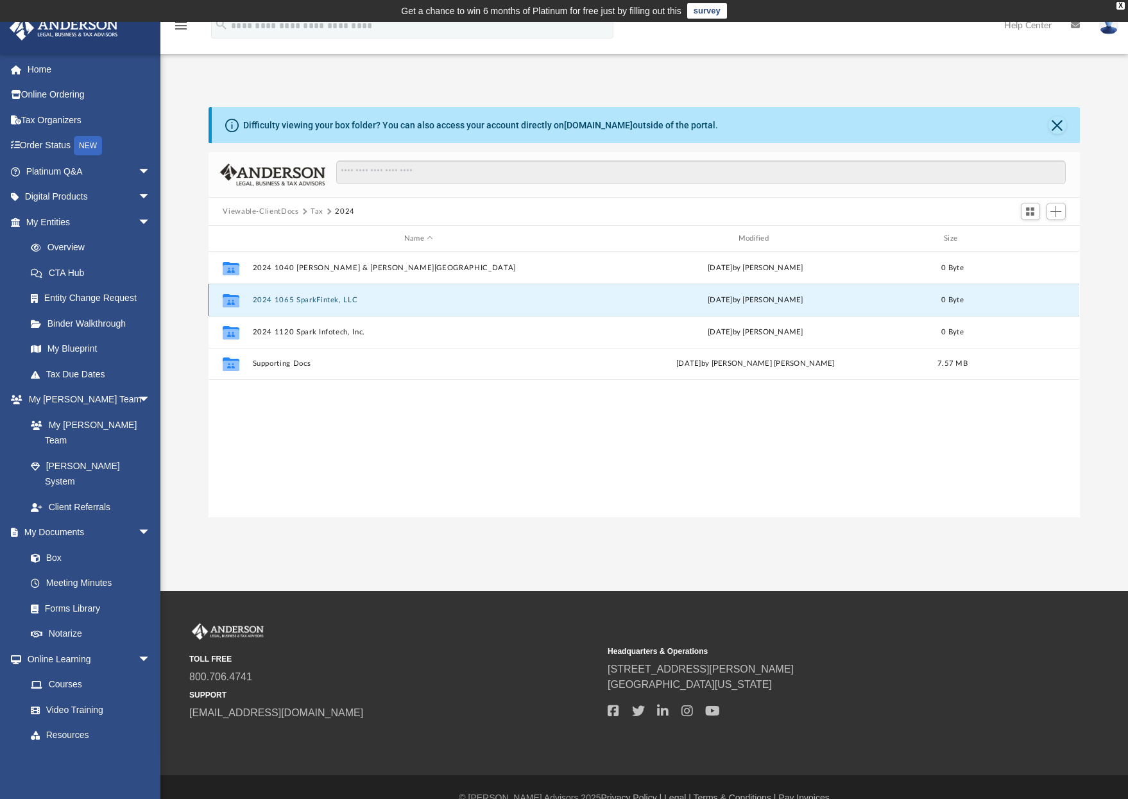
click at [314, 300] on button "2024 1065 SparkFintek, LLC" at bounding box center [419, 300] width 332 height 8
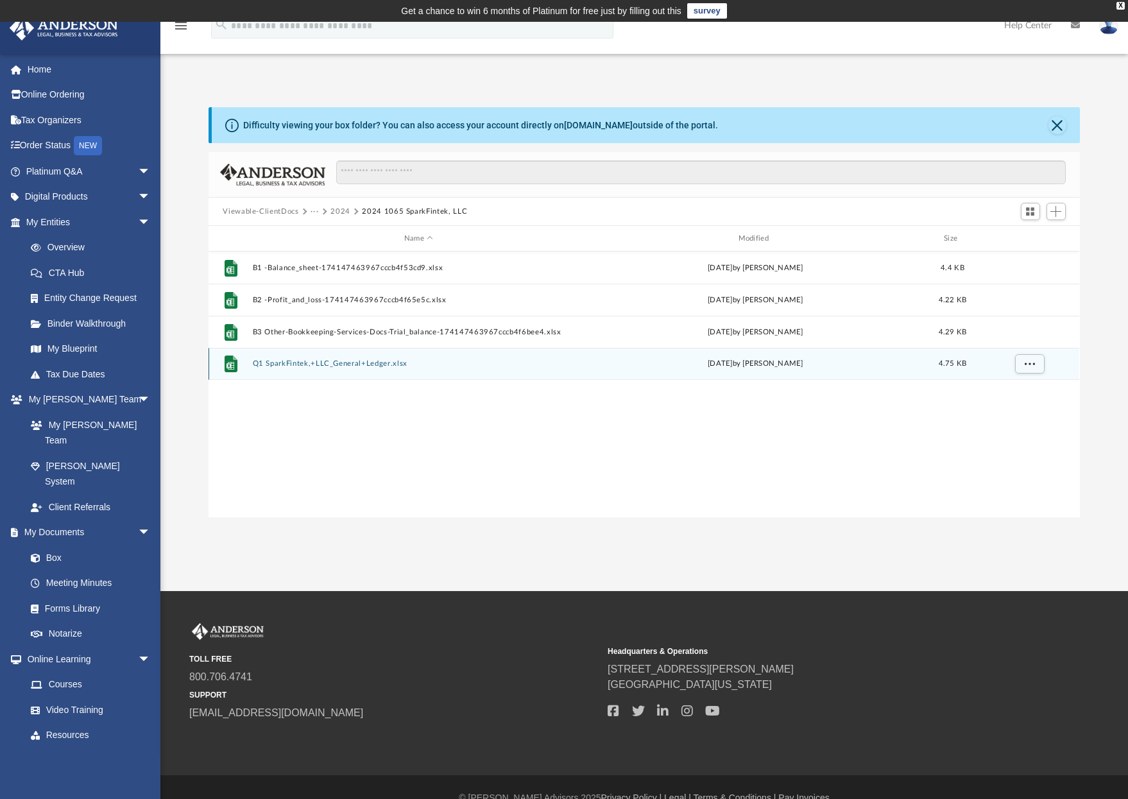
click at [328, 366] on button "Q1 SparkFintek,+LLC_General+Ledger.xlsx" at bounding box center [419, 363] width 332 height 8
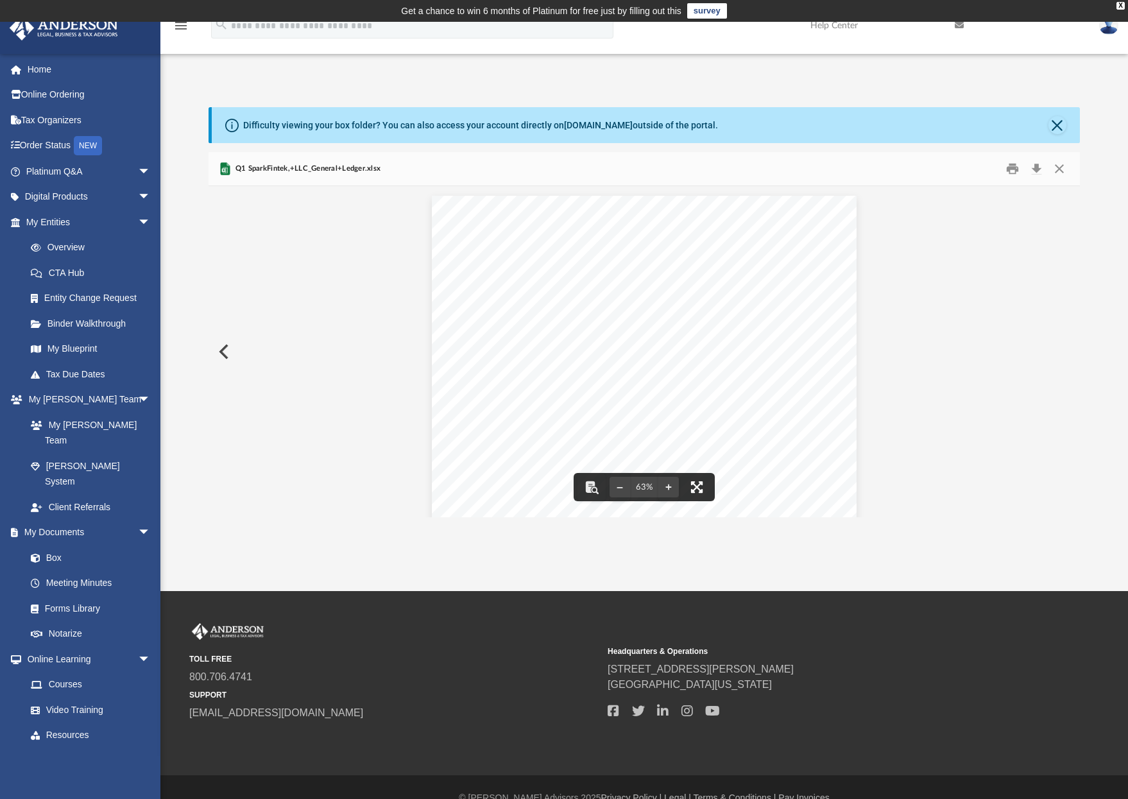
click at [698, 486] on button "File preview" at bounding box center [697, 487] width 28 height 28
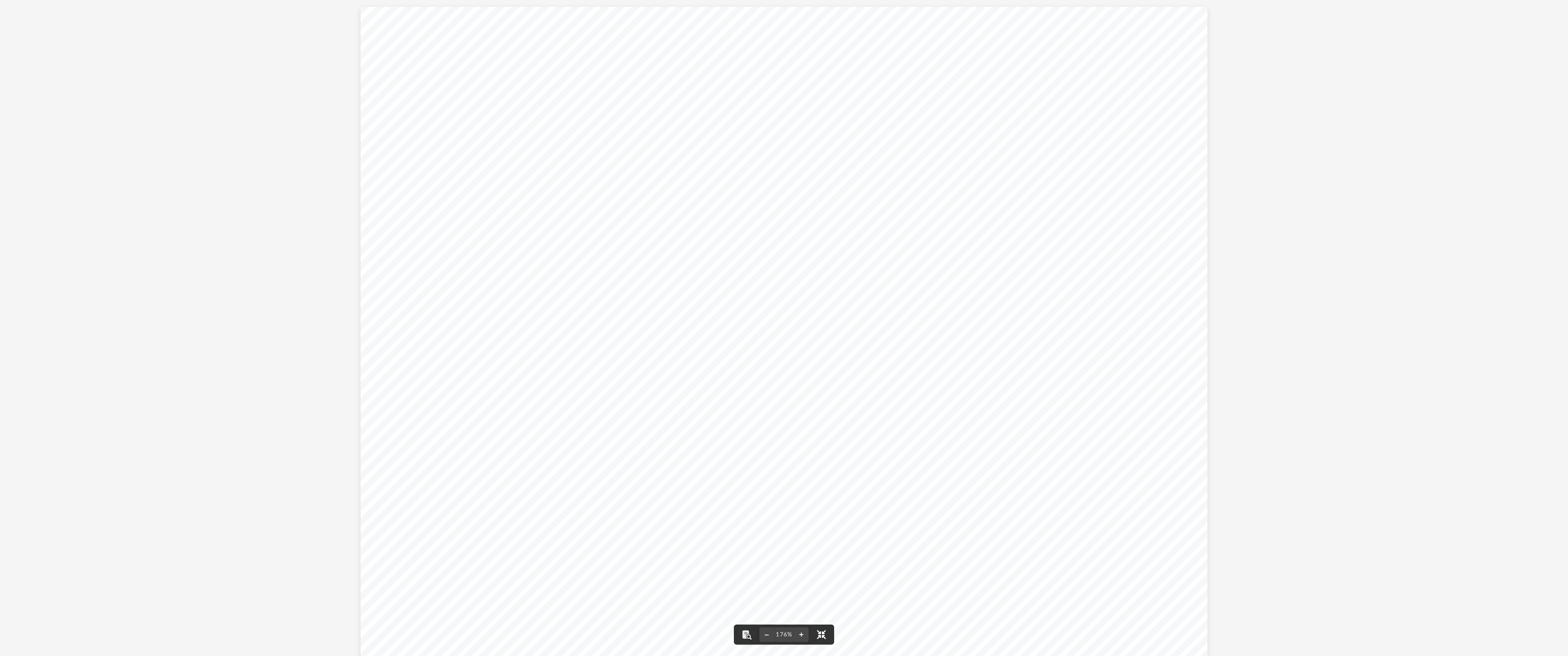
click at [801, 567] on button "File preview" at bounding box center [821, 635] width 20 height 20
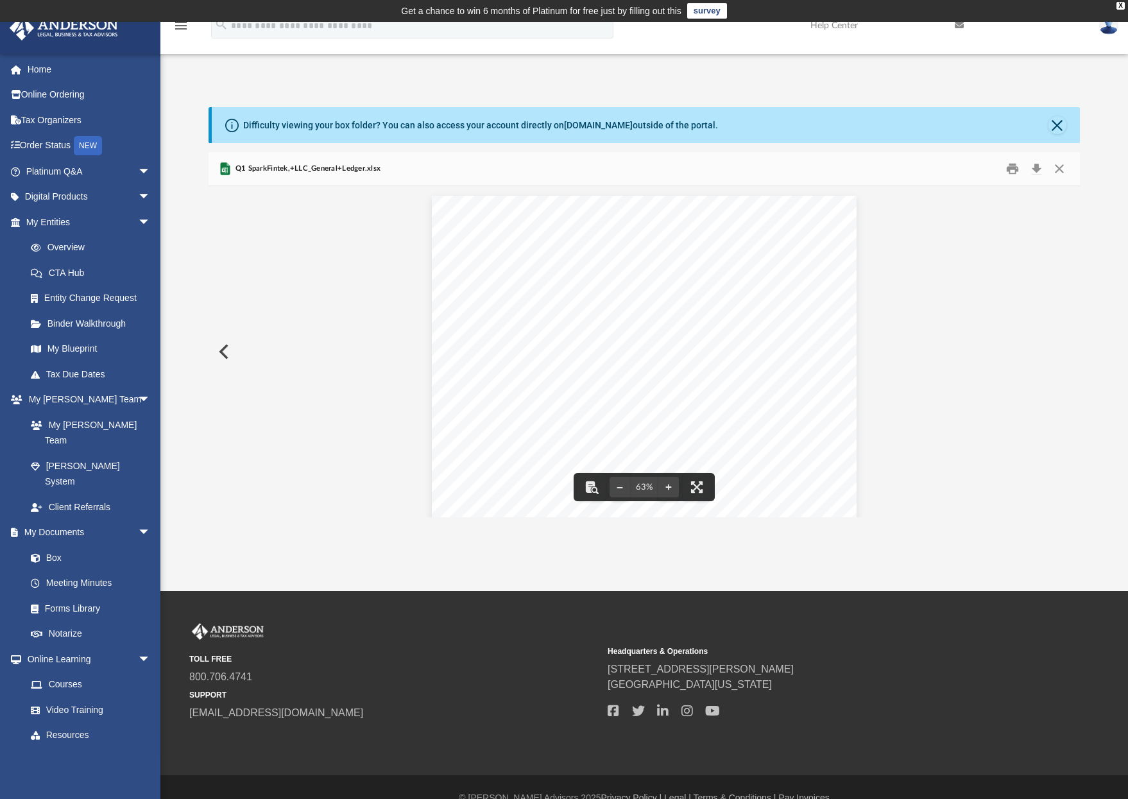
click at [225, 352] on button "Preview" at bounding box center [223, 352] width 28 height 36
click at [224, 352] on button "Preview" at bounding box center [223, 352] width 28 height 36
click at [512, 351] on div "Balance Sheet SparkFintek, LLC Balance Sheet As of December 31, 2024 Total ASSE…" at bounding box center [644, 360] width 424 height 328
click at [696, 490] on button "File preview" at bounding box center [697, 487] width 28 height 28
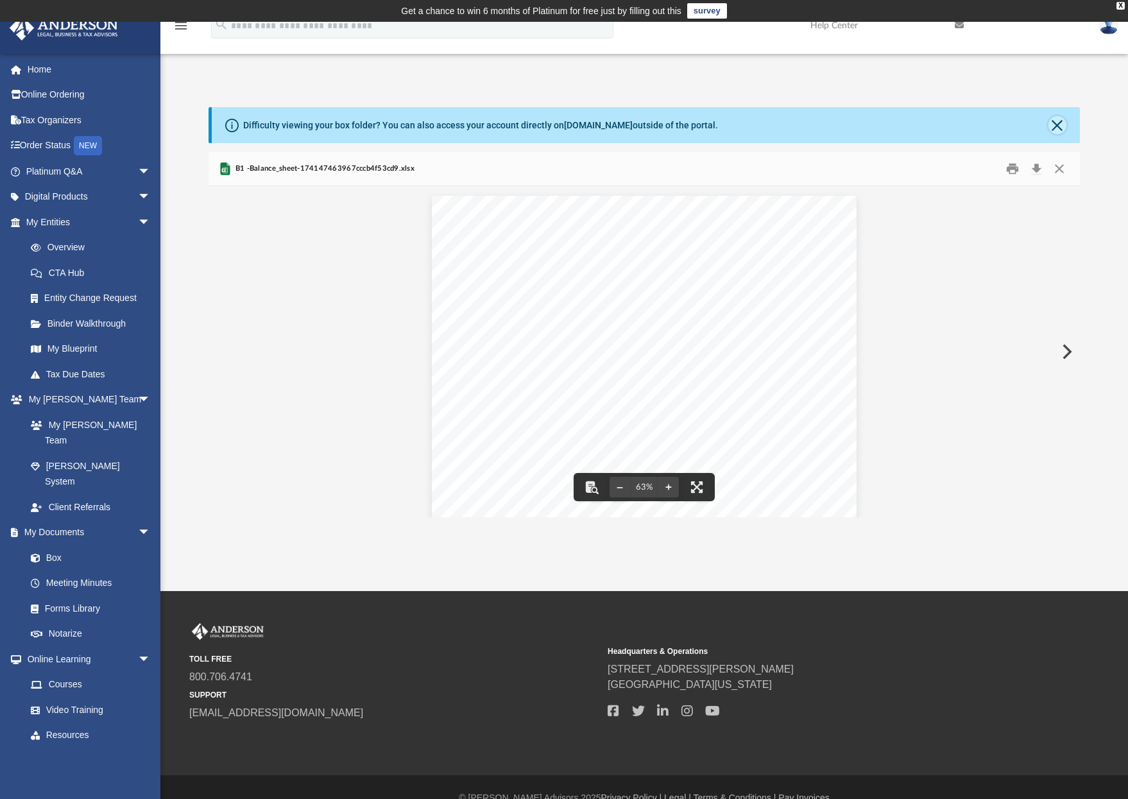
click at [1057, 122] on button "Close" at bounding box center [1057, 125] width 18 height 18
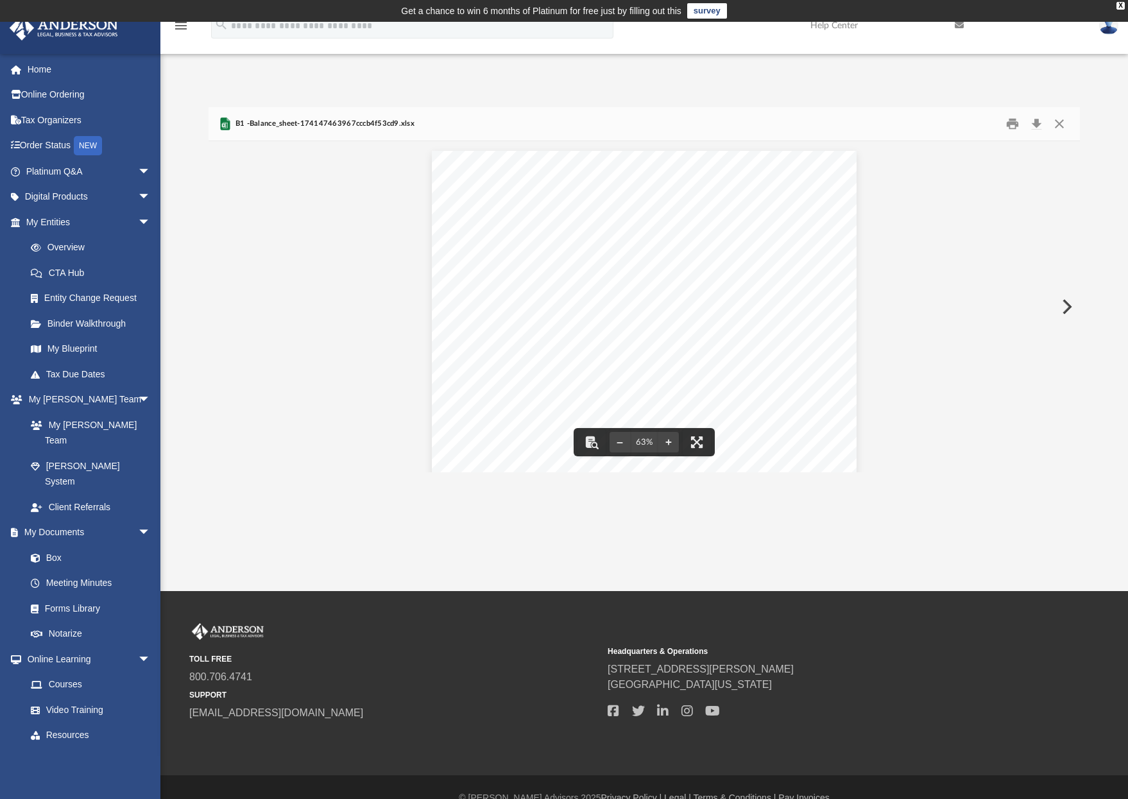
click at [1069, 302] on button "Preview" at bounding box center [1066, 307] width 28 height 36
click at [225, 305] on button "Preview" at bounding box center [223, 307] width 28 height 36
click at [227, 302] on button "Preview" at bounding box center [223, 307] width 28 height 36
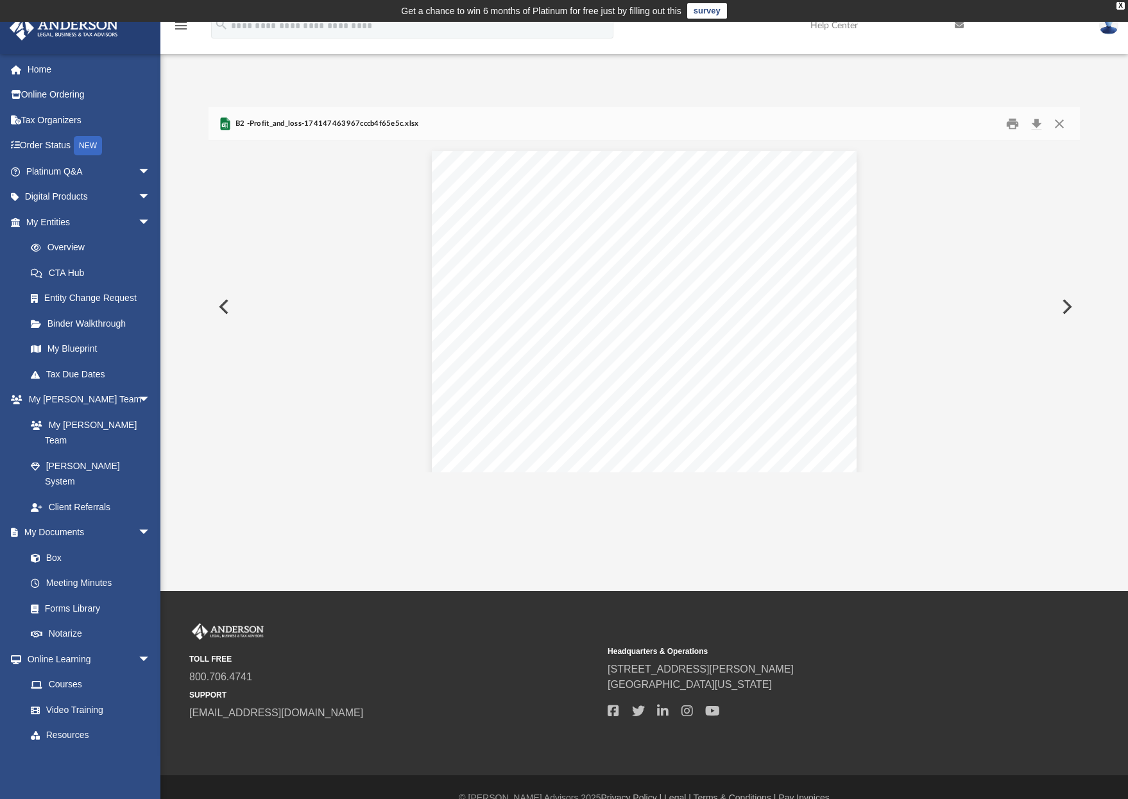
click at [227, 302] on button "Preview" at bounding box center [223, 307] width 28 height 36
click at [1060, 124] on button "Close" at bounding box center [1059, 124] width 23 height 20
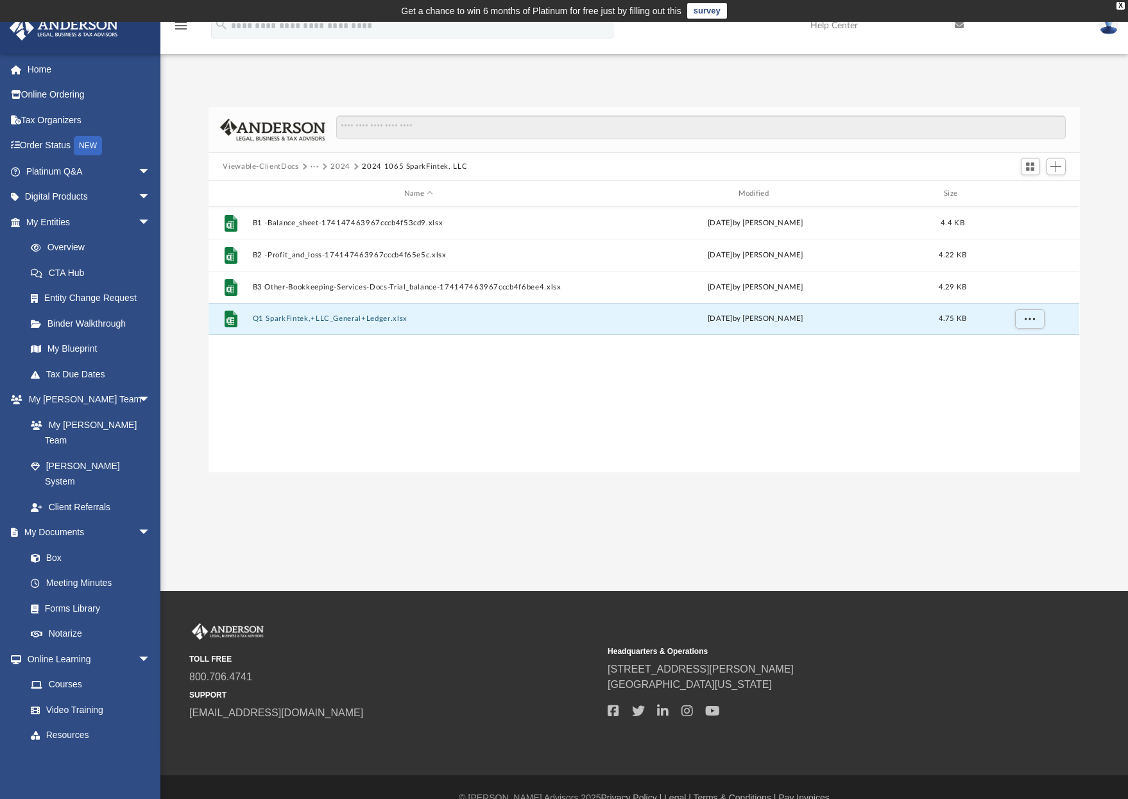
click at [472, 413] on div "File B1 -Balance_sheet-174147463967cccb4f53cd9.xlsx today by Hebe Wang 4.4 KB F…" at bounding box center [644, 340] width 871 height 266
click at [1050, 164] on button "Add" at bounding box center [1055, 167] width 19 height 18
click at [1046, 192] on li "Upload" at bounding box center [1038, 191] width 41 height 13
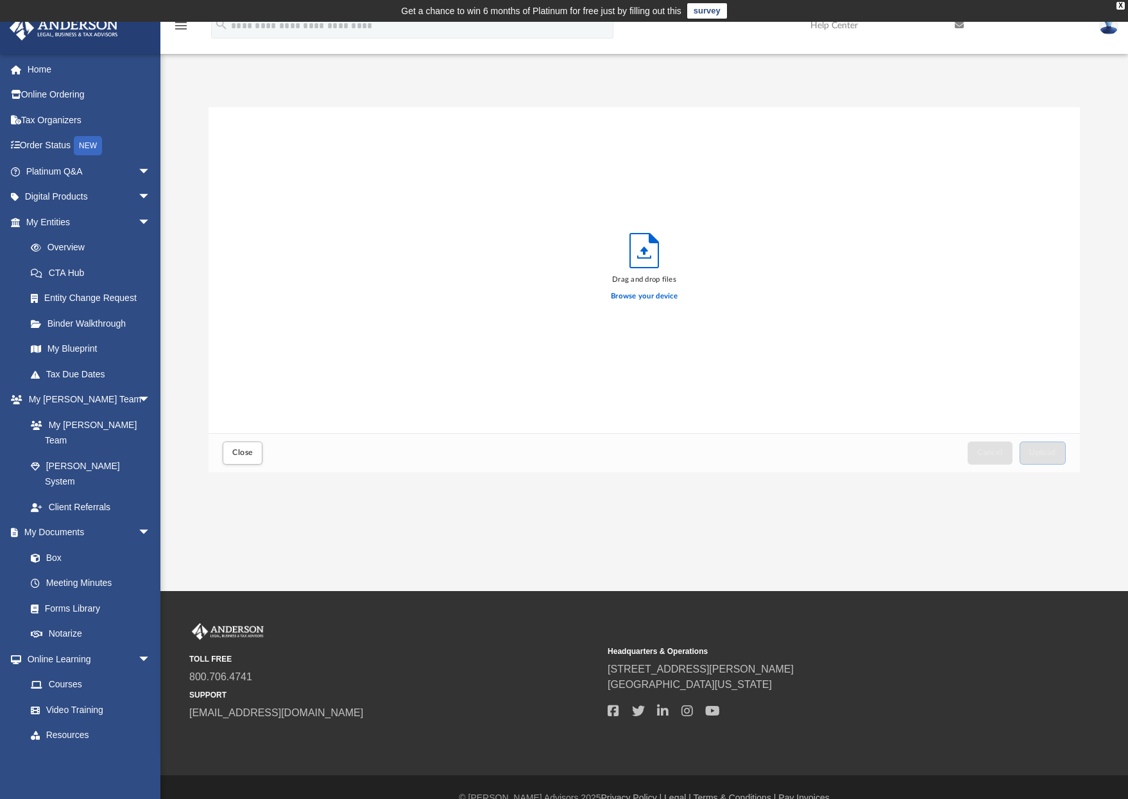
scroll to position [316, 861]
click at [628, 292] on label "Browse your device" at bounding box center [644, 297] width 67 height 12
click at [0, 0] on input "Browse your device" at bounding box center [0, 0] width 0 height 0
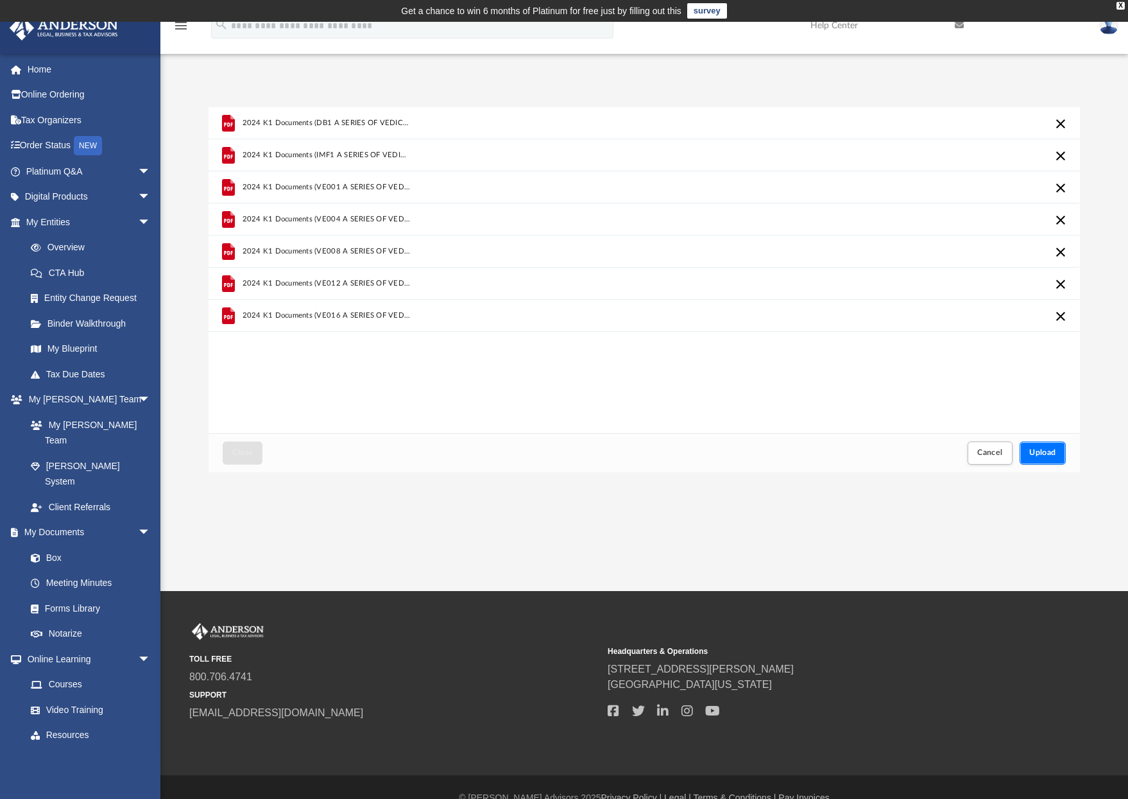
click at [1043, 452] on span "Upload" at bounding box center [1042, 452] width 27 height 8
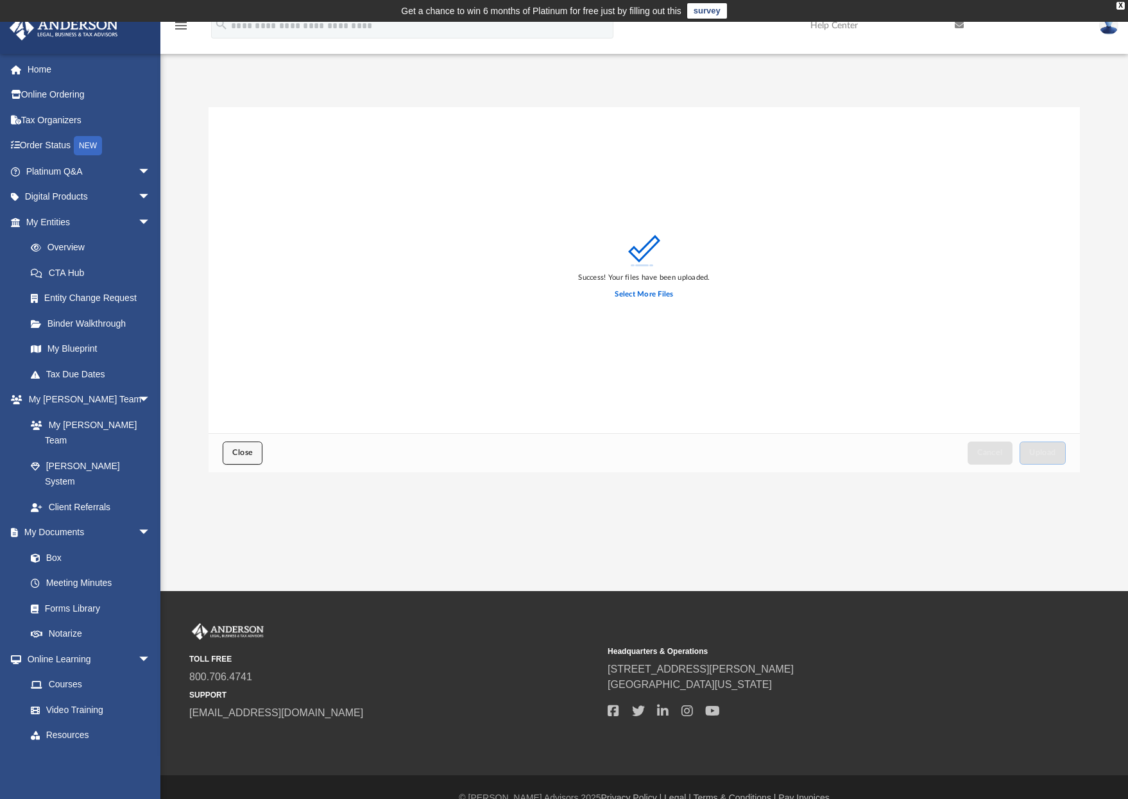
click at [244, 454] on span "Close" at bounding box center [242, 452] width 21 height 8
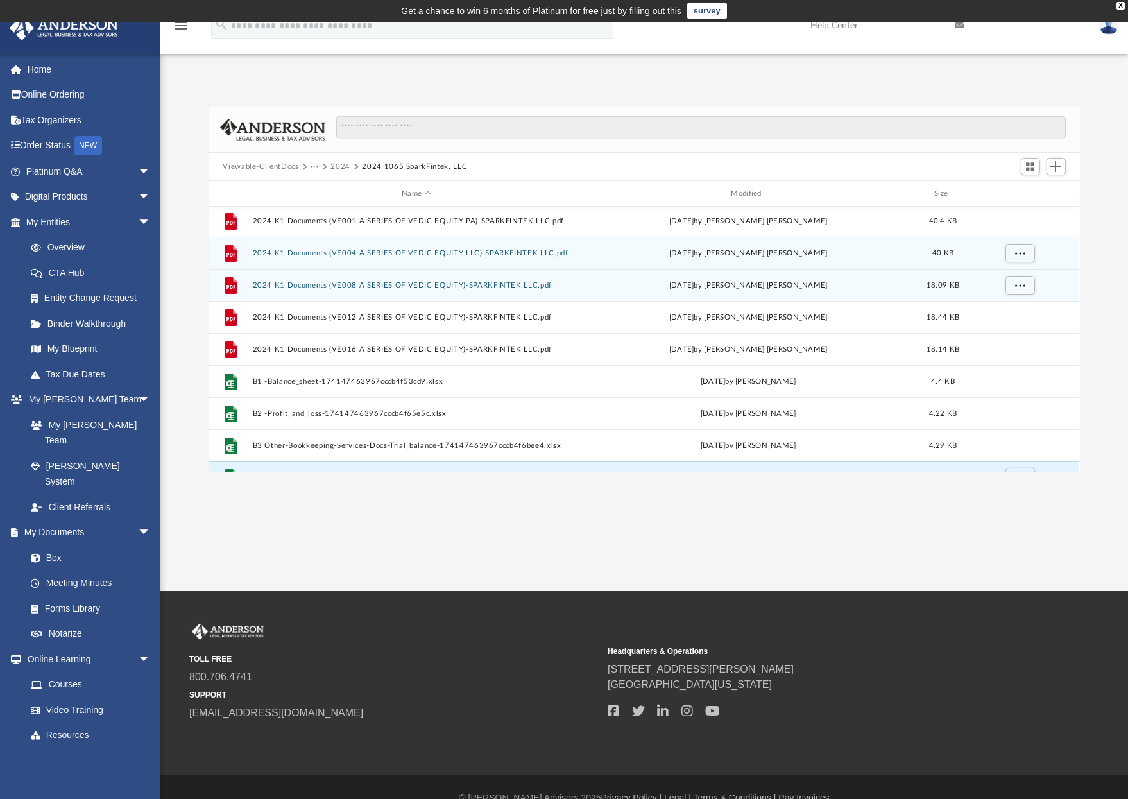
scroll to position [87, 0]
